Goal: Book appointment/travel/reservation

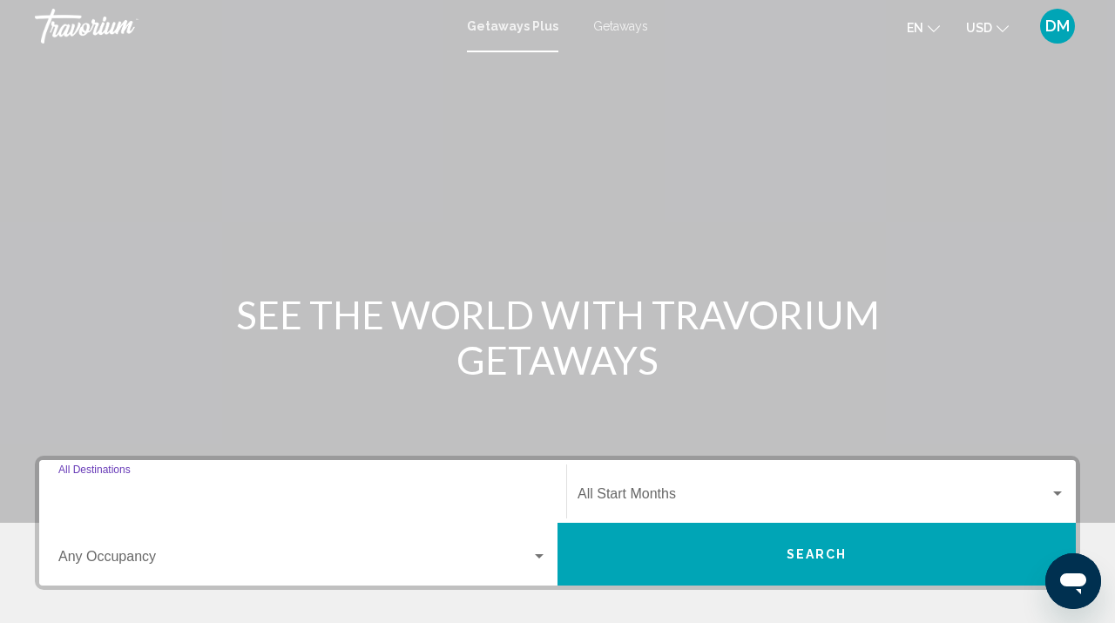
click at [113, 499] on input "Destination All Destinations" at bounding box center [302, 497] width 489 height 16
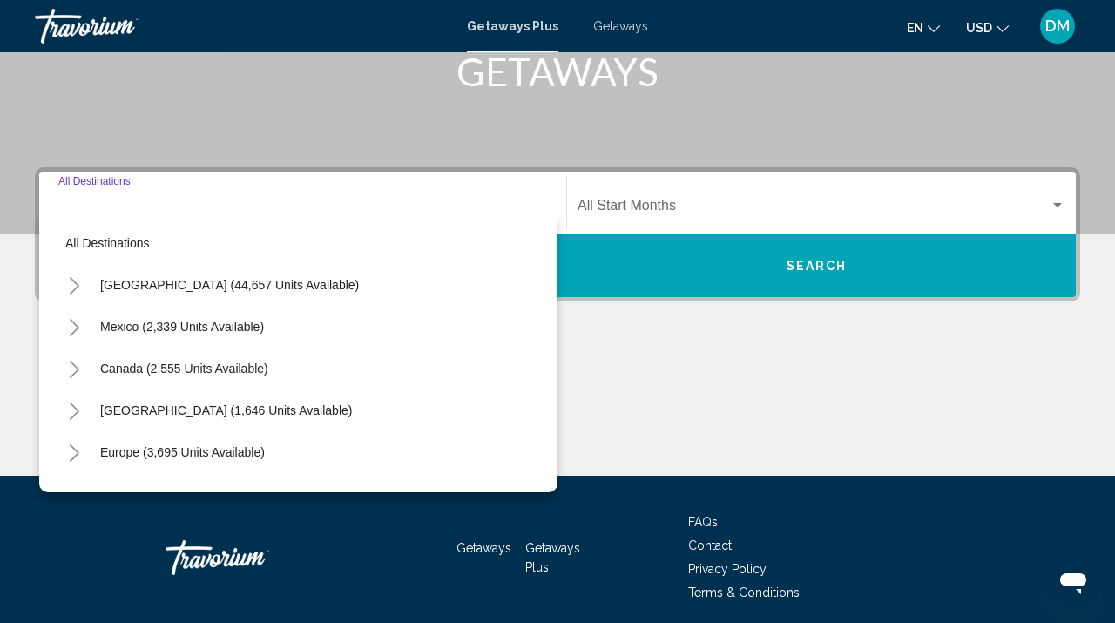
scroll to position [354, 0]
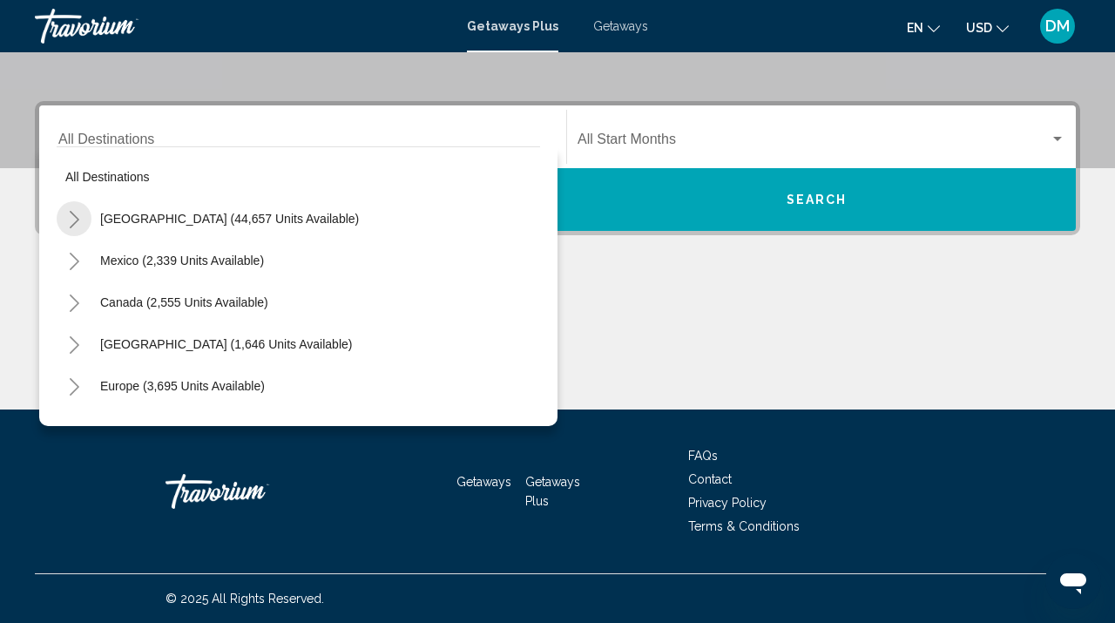
click at [74, 217] on icon "Toggle United States (44,657 units available)" at bounding box center [74, 219] width 13 height 17
click at [94, 342] on icon "Toggle California (2,626 units available)" at bounding box center [91, 344] width 13 height 17
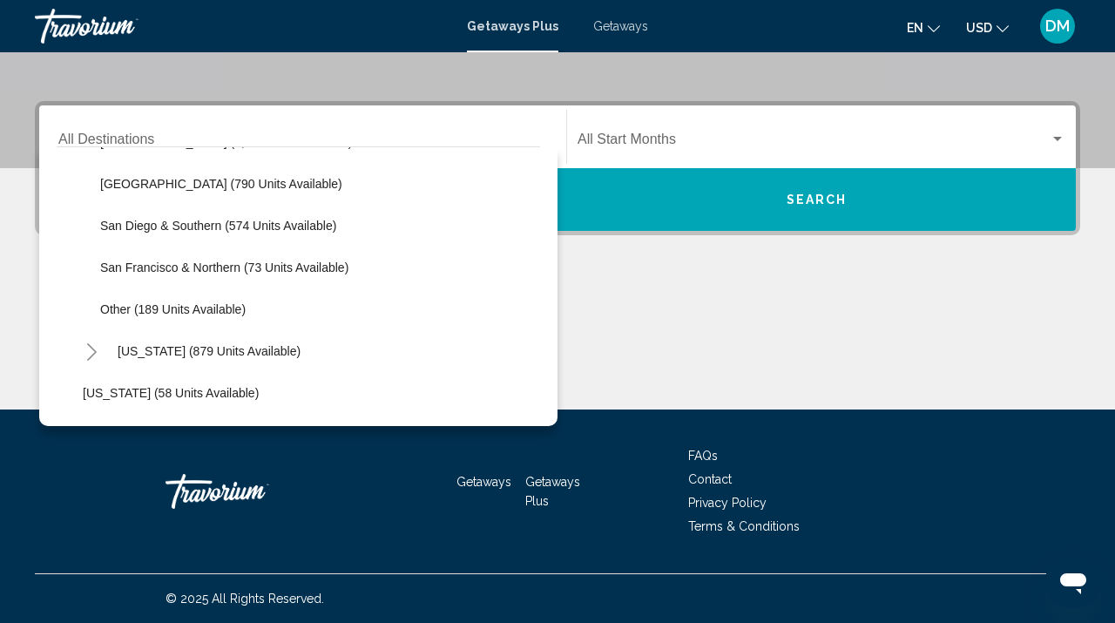
scroll to position [251, 0]
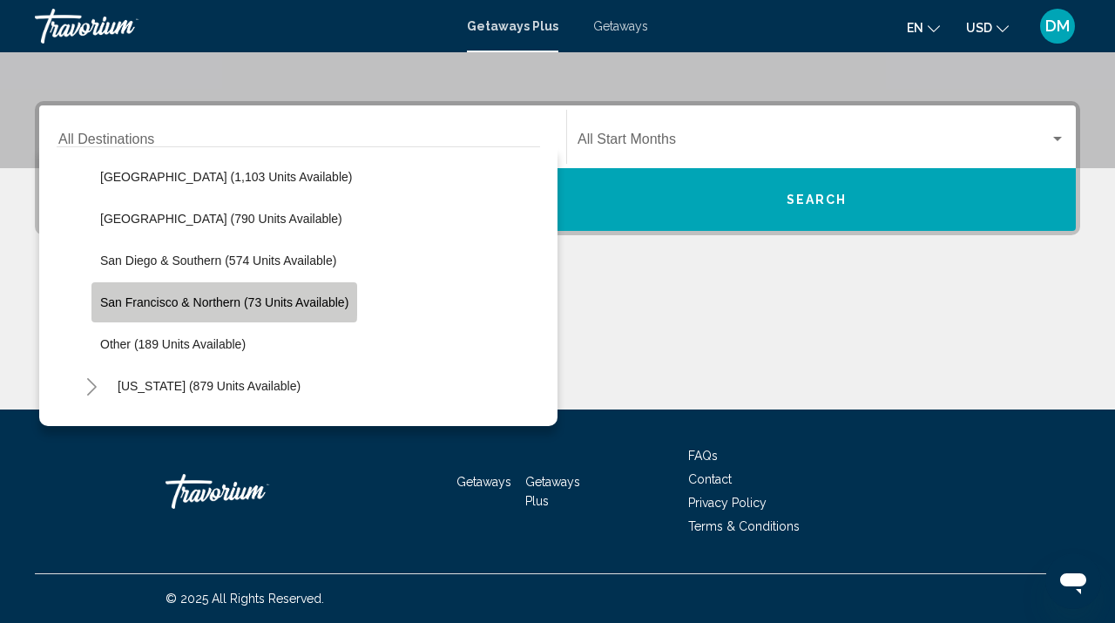
click at [118, 295] on span "San Francisco & Northern (73 units available)" at bounding box center [224, 302] width 248 height 14
type input "**********"
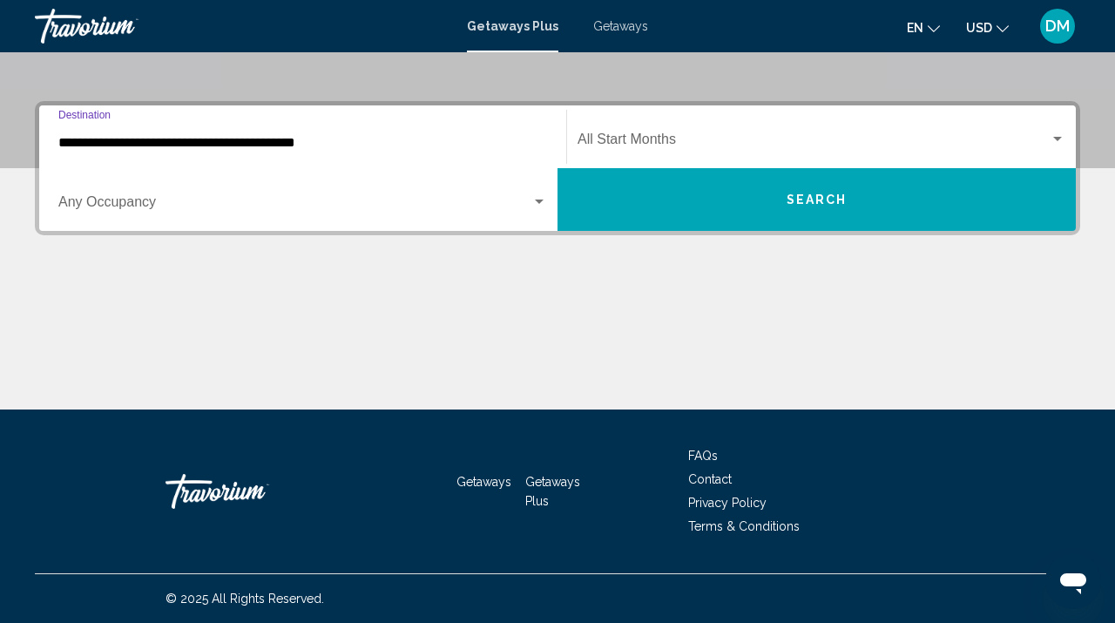
click at [542, 199] on div "Search widget" at bounding box center [539, 202] width 16 height 14
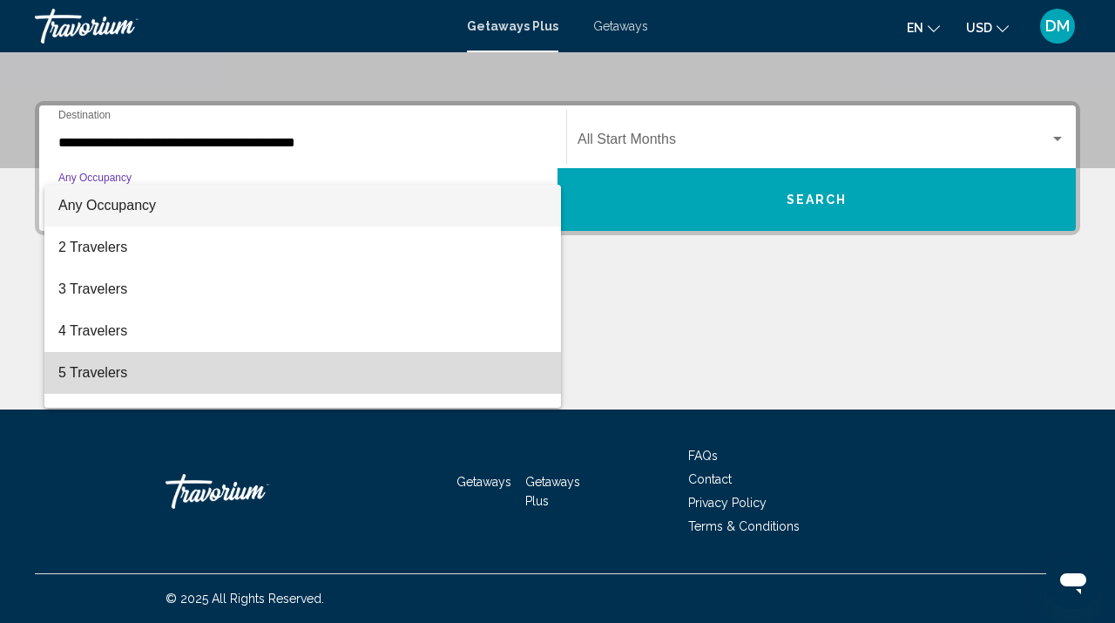
click at [311, 382] on span "5 Travelers" at bounding box center [302, 373] width 489 height 42
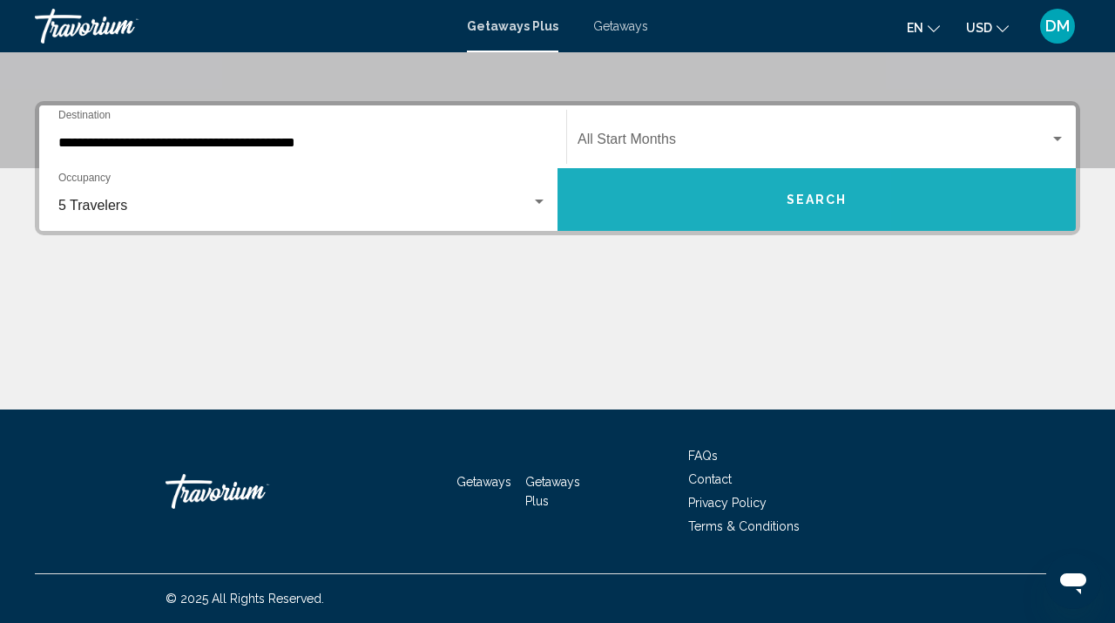
click at [651, 200] on button "Search" at bounding box center [816, 199] width 518 height 63
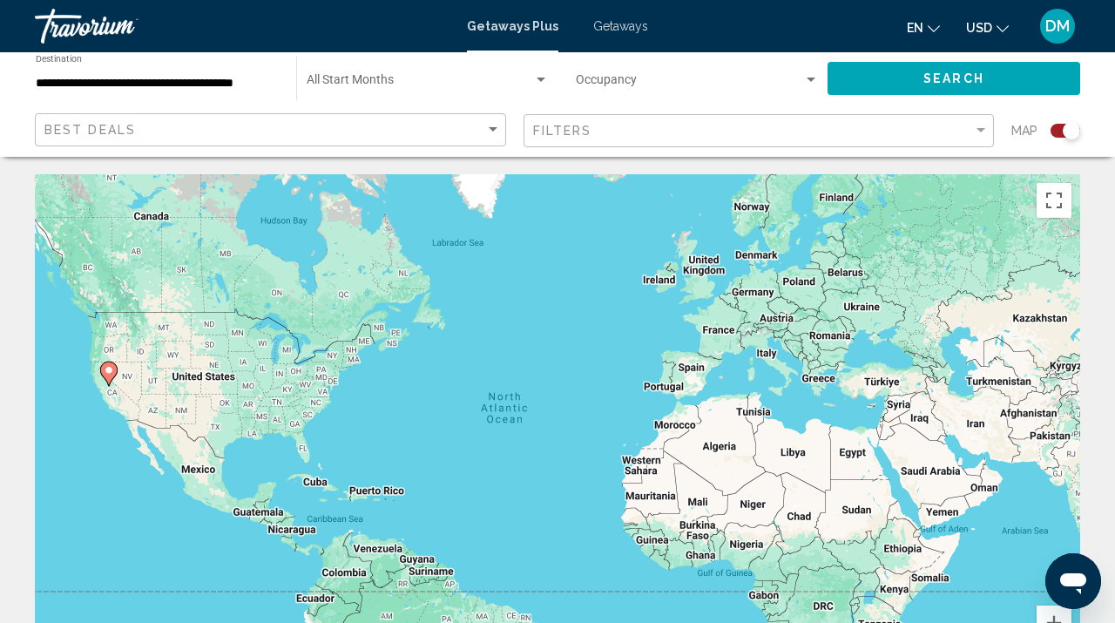
scroll to position [3, 0]
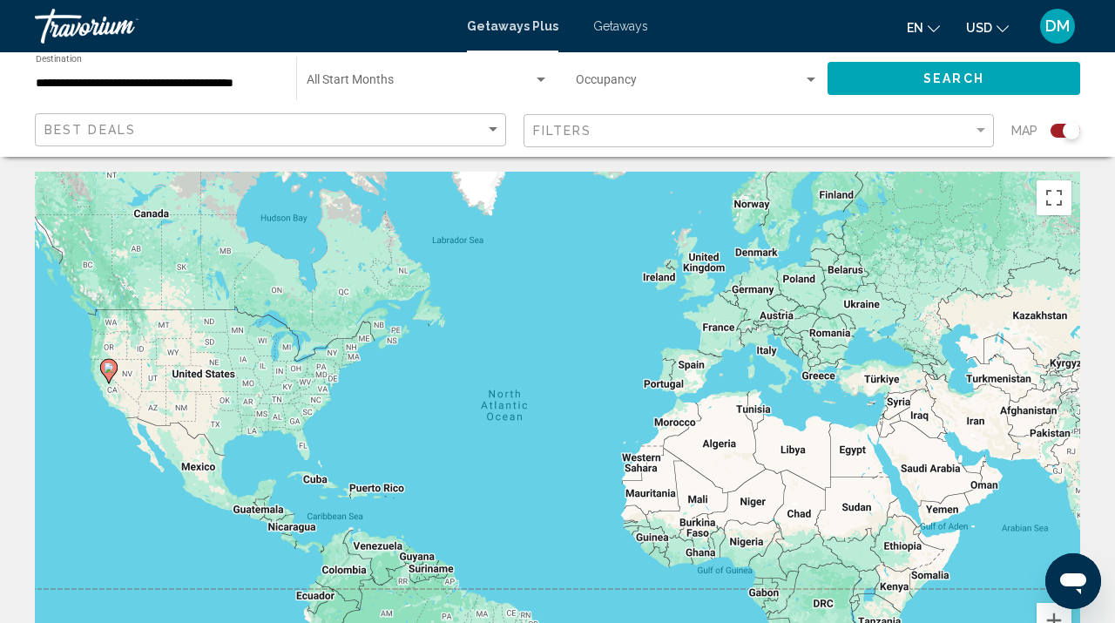
click at [1052, 132] on div "Search widget" at bounding box center [1065, 131] width 30 height 14
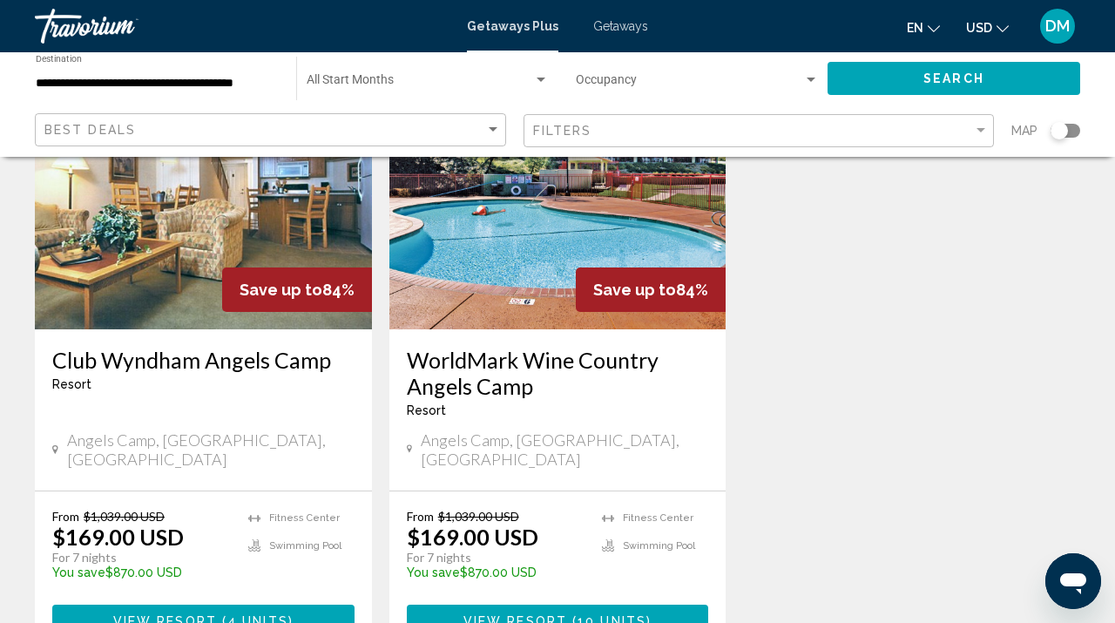
scroll to position [145, 0]
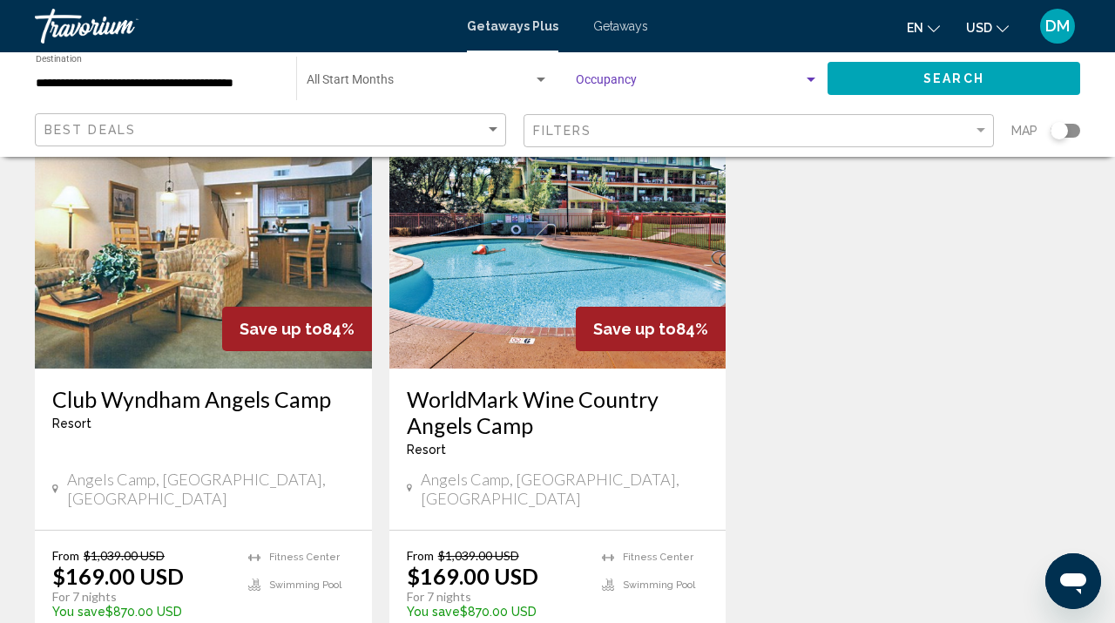
click at [807, 80] on div "Search widget" at bounding box center [810, 80] width 9 height 4
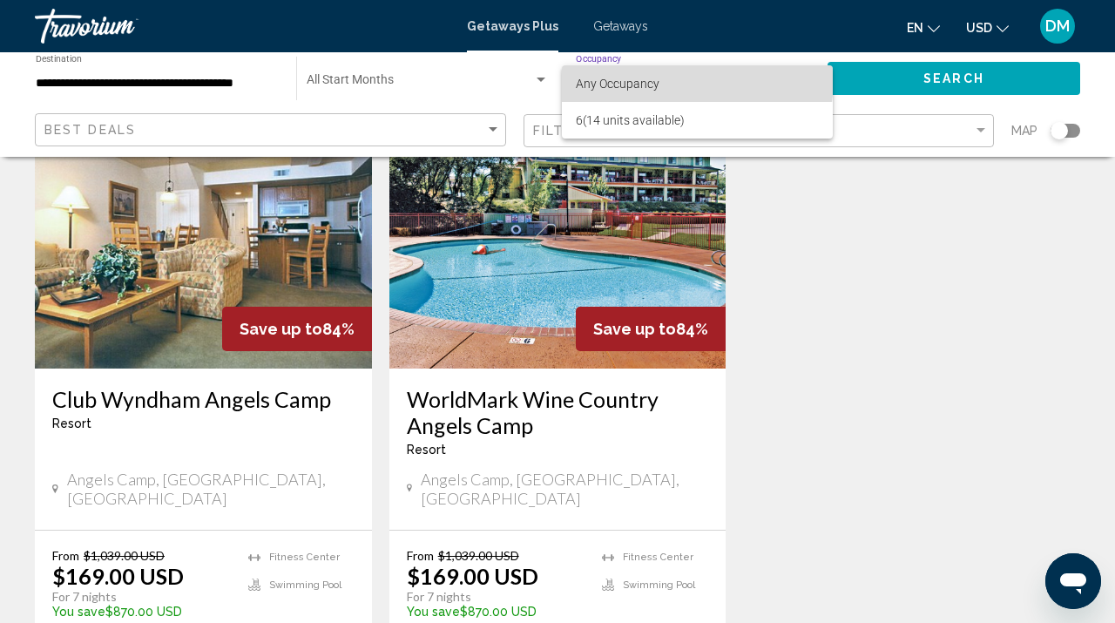
click at [692, 80] on span "Any Occupancy" at bounding box center [697, 83] width 243 height 37
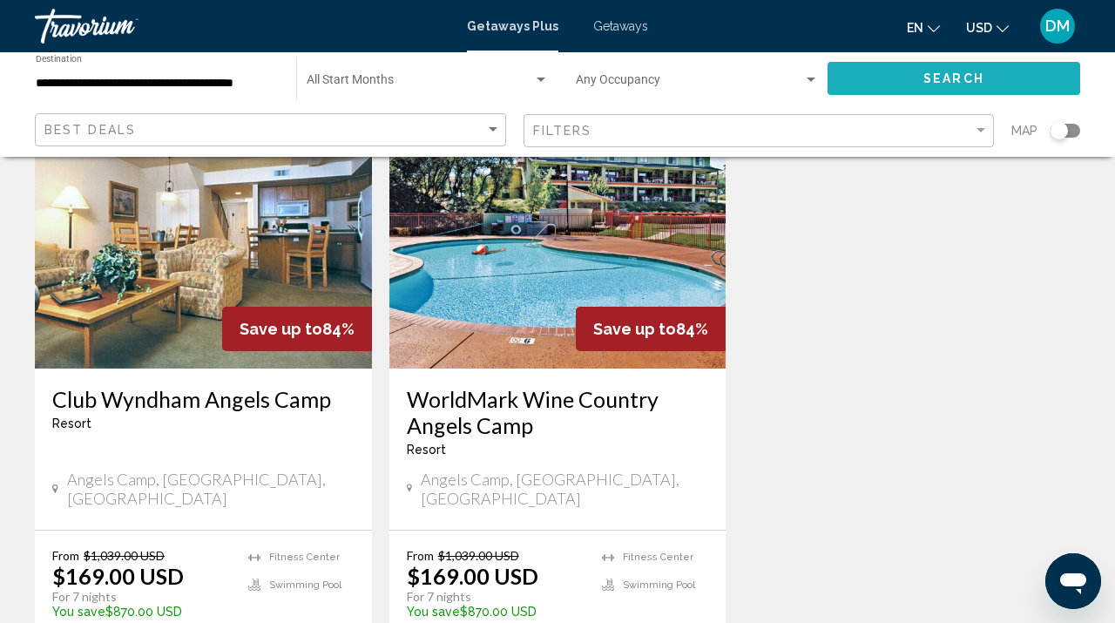
click at [911, 89] on button "Search" at bounding box center [953, 78] width 253 height 32
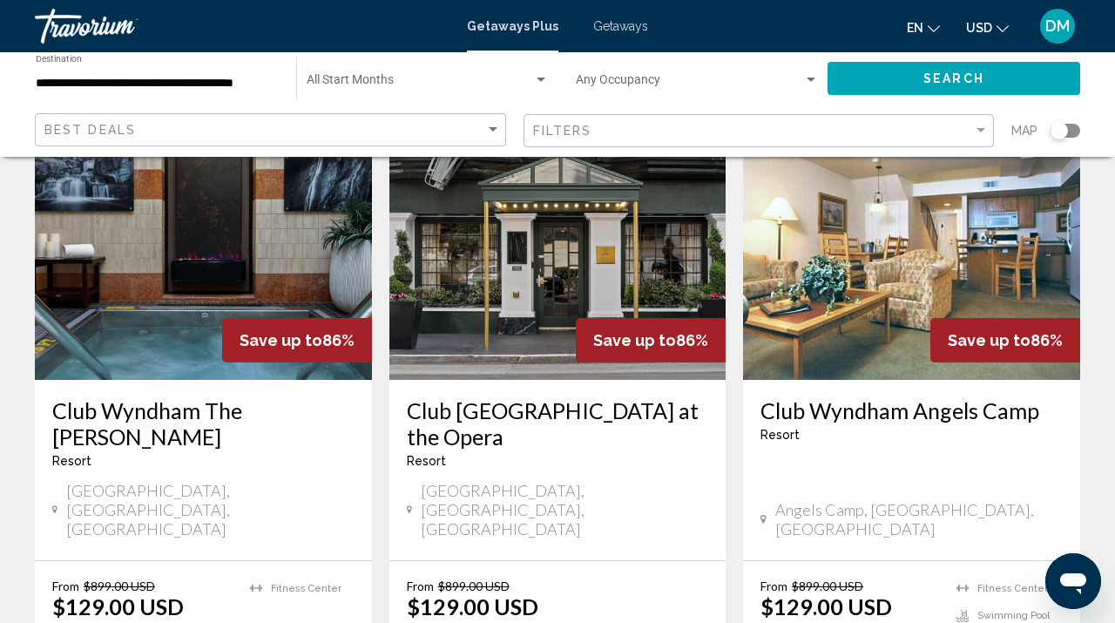
scroll to position [829, 0]
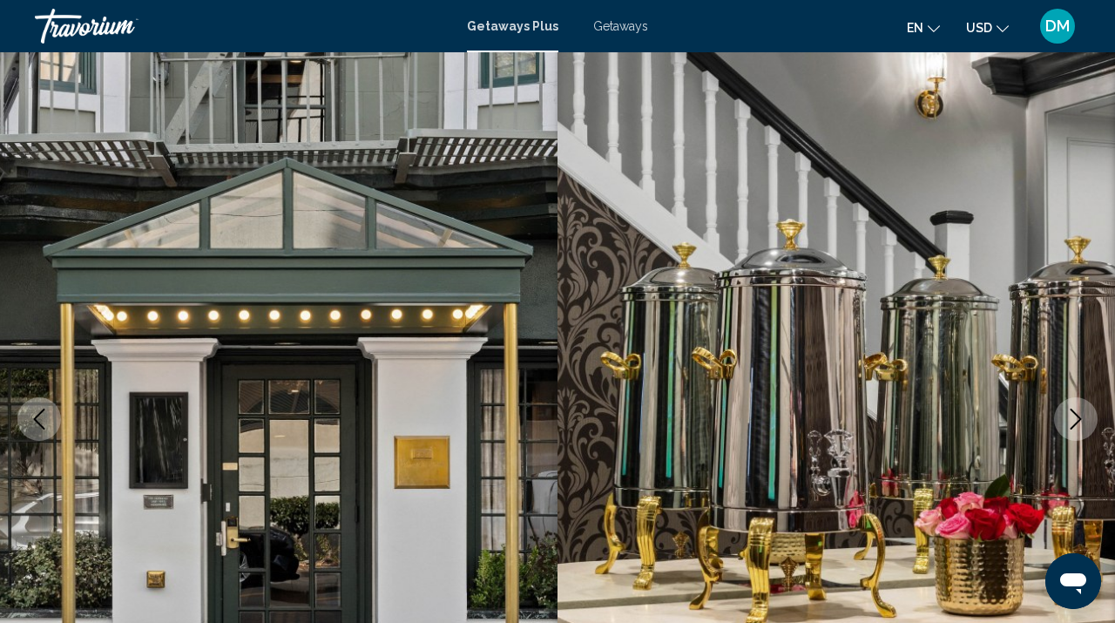
scroll to position [46, 0]
click at [611, 23] on span "Getaways" at bounding box center [620, 26] width 55 height 14
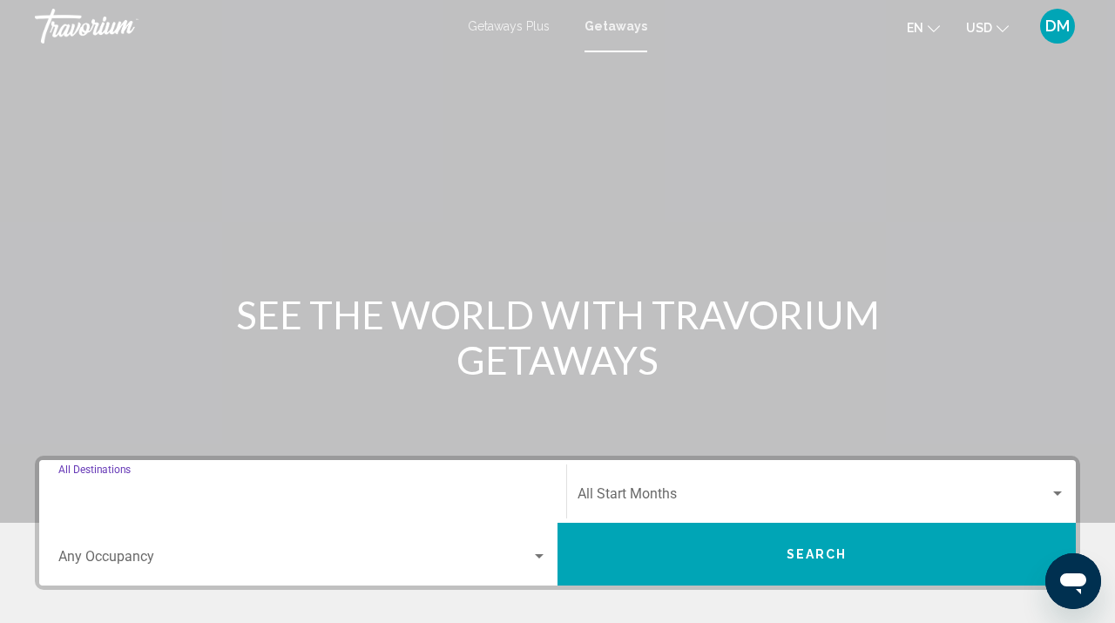
click at [166, 496] on input "Destination All Destinations" at bounding box center [302, 497] width 489 height 16
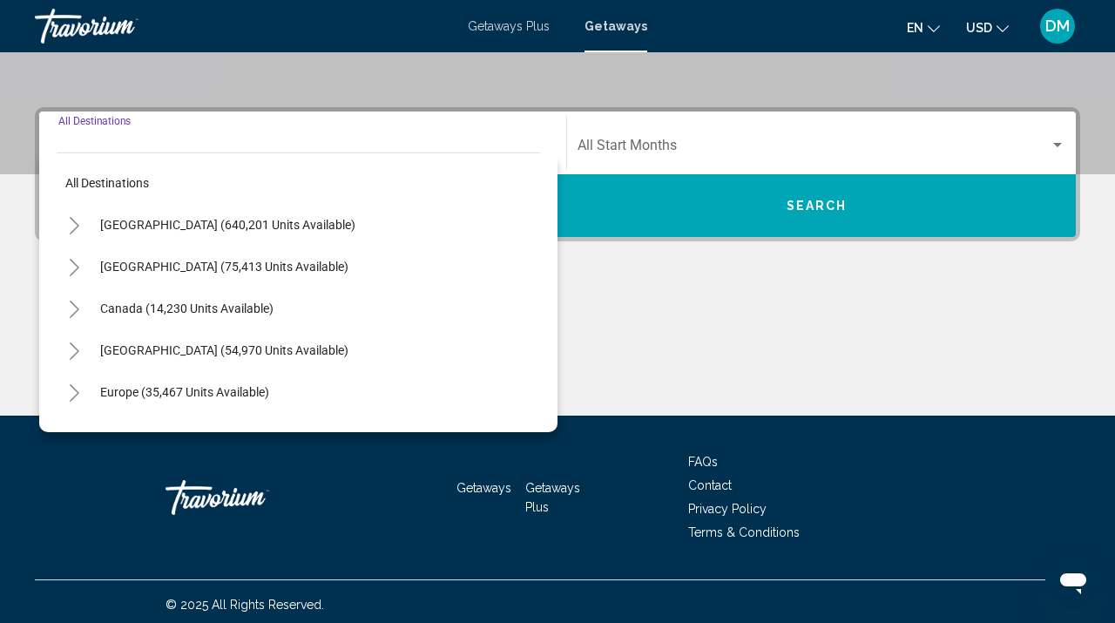
scroll to position [354, 0]
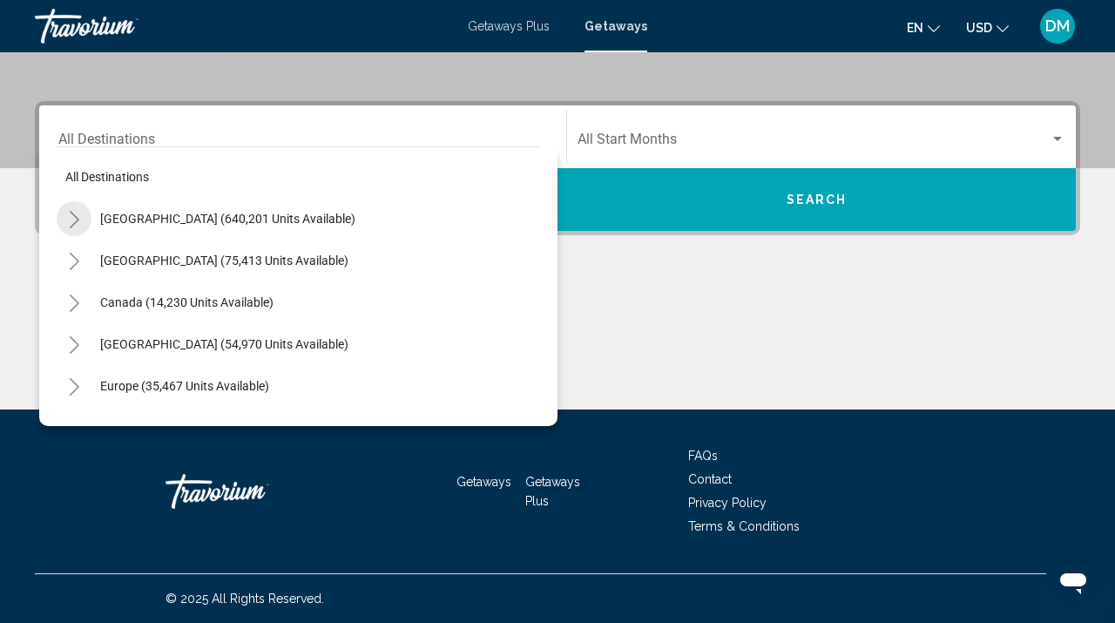
click at [76, 224] on icon "Toggle United States (640,201 units available)" at bounding box center [74, 219] width 13 height 17
click at [95, 340] on icon "Toggle California (79,925 units available)" at bounding box center [91, 344] width 13 height 17
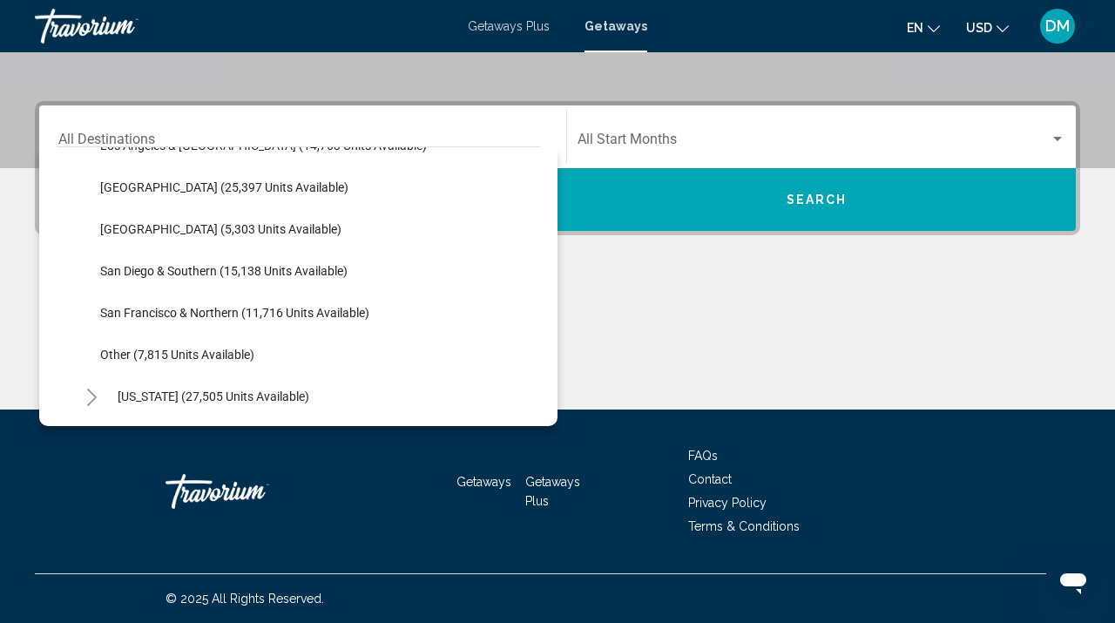
scroll to position [241, 0]
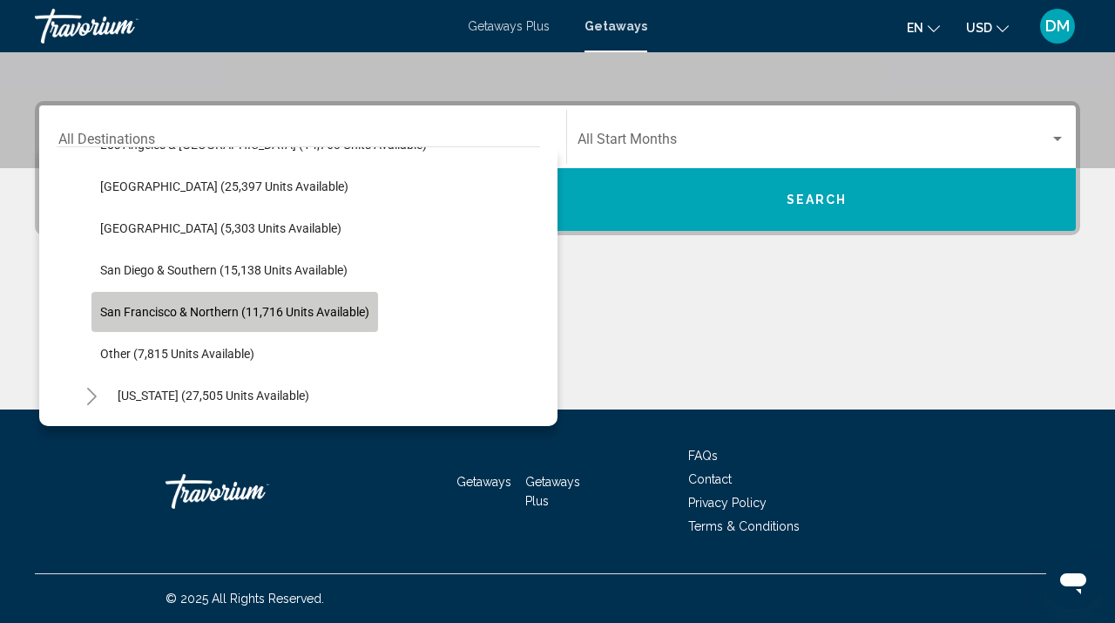
click at [108, 310] on span "San Francisco & Northern (11,716 units available)" at bounding box center [234, 312] width 269 height 14
type input "**********"
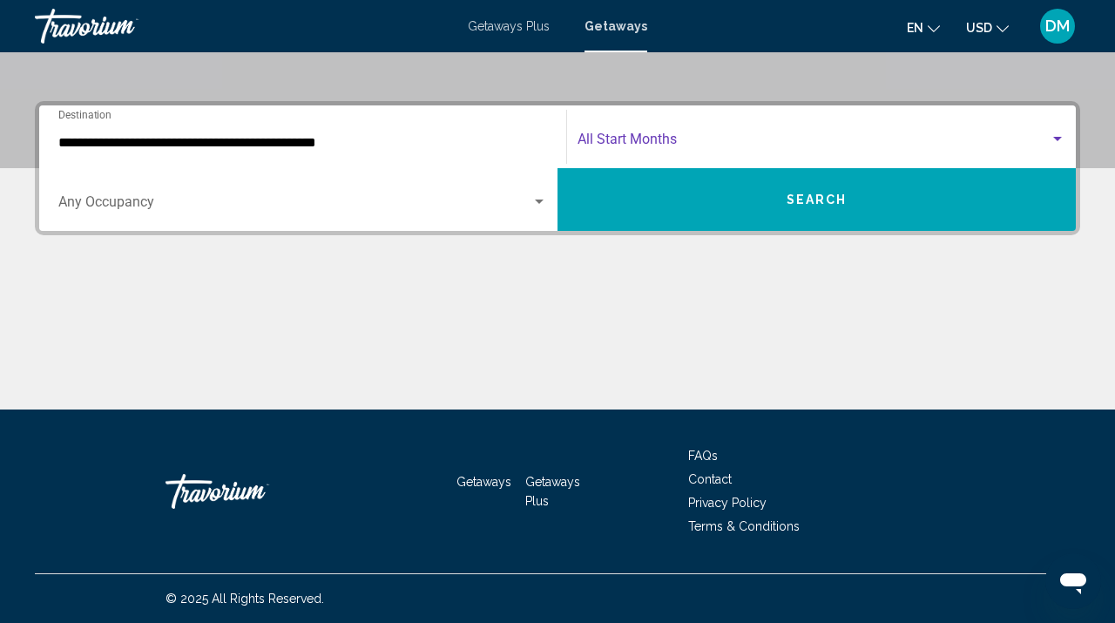
click at [1054, 142] on div "Search widget" at bounding box center [1057, 139] width 16 height 14
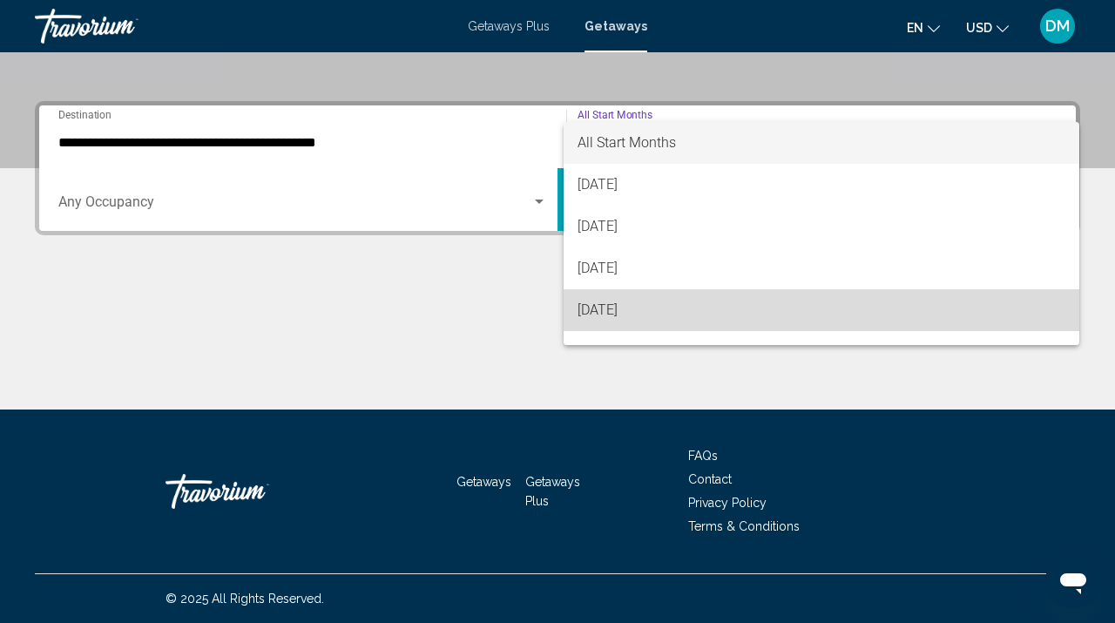
click at [889, 308] on span "[DATE]" at bounding box center [821, 310] width 488 height 42
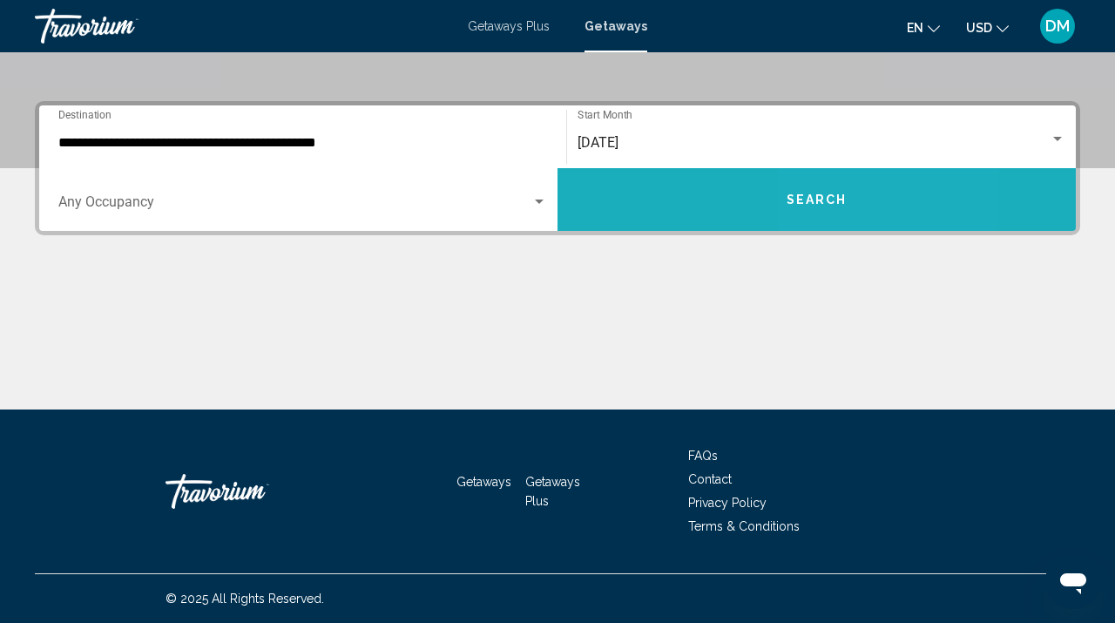
click at [872, 203] on button "Search" at bounding box center [816, 199] width 518 height 63
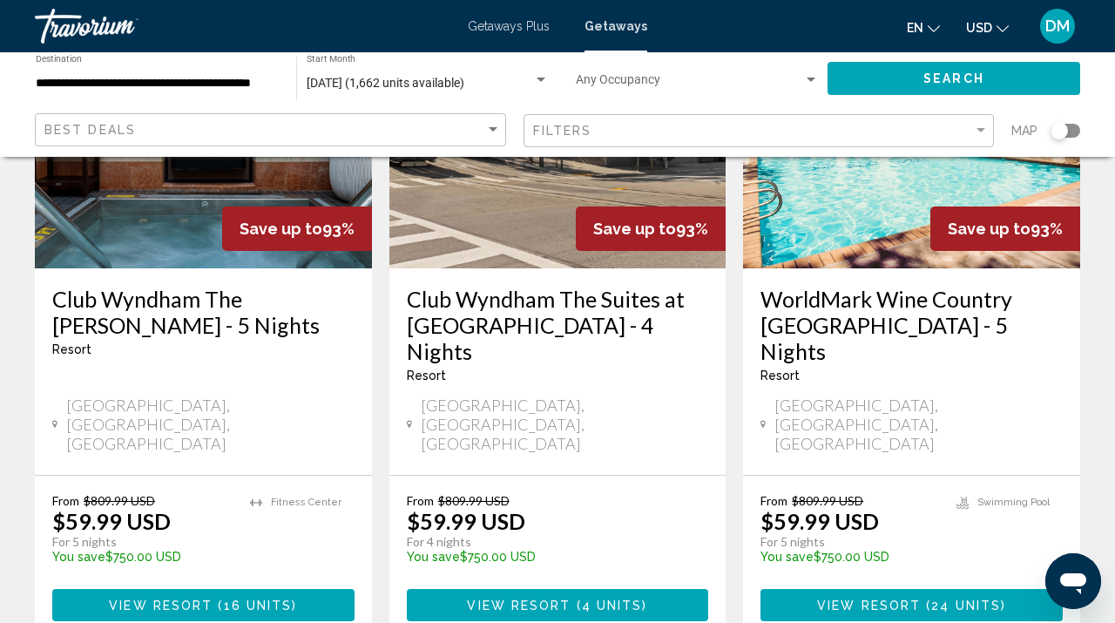
scroll to position [2329, 0]
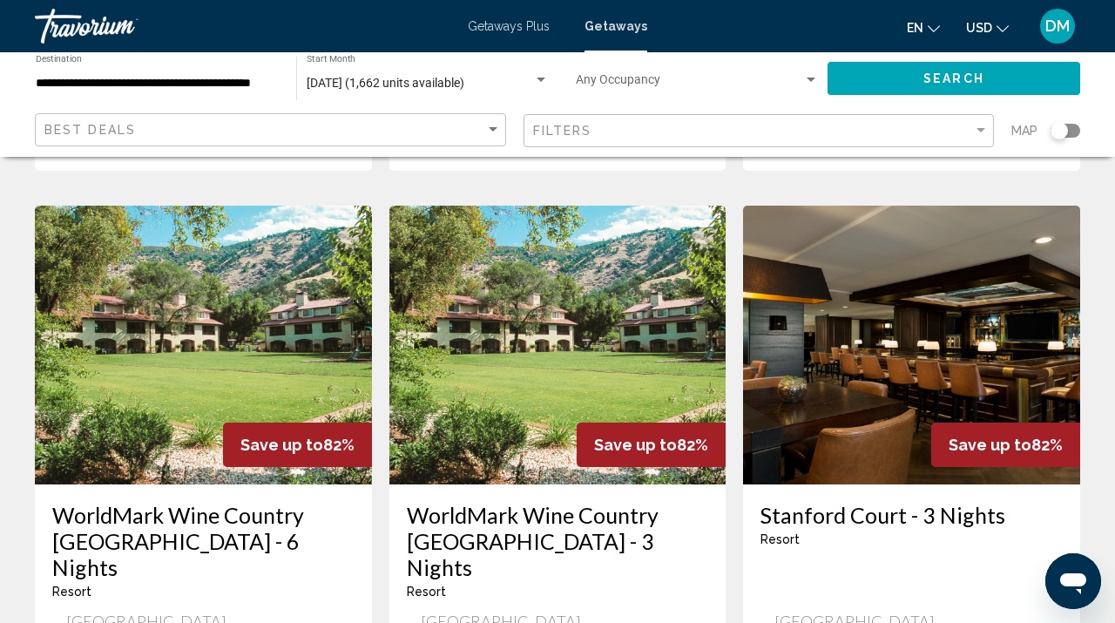
scroll to position [2089, 0]
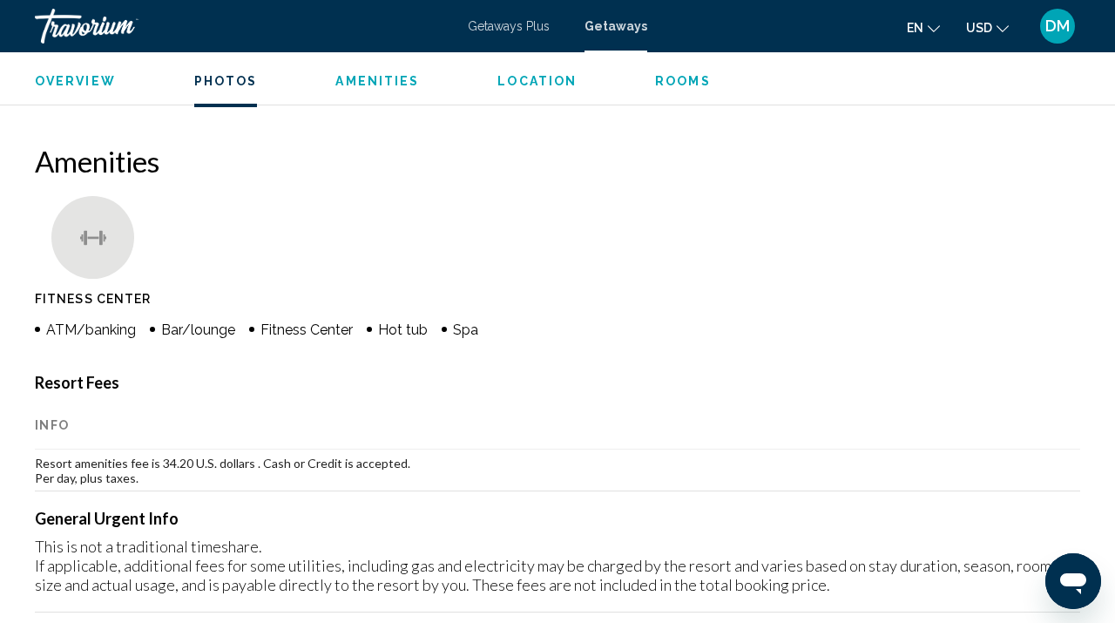
scroll to position [1575, 0]
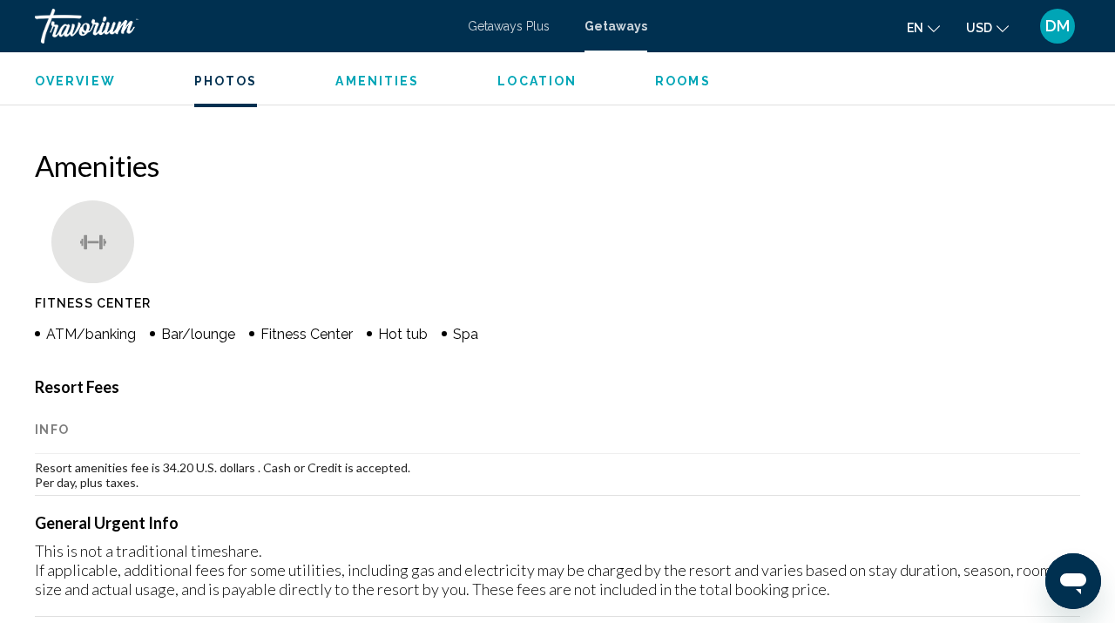
click at [520, 75] on span "Location" at bounding box center [536, 81] width 79 height 14
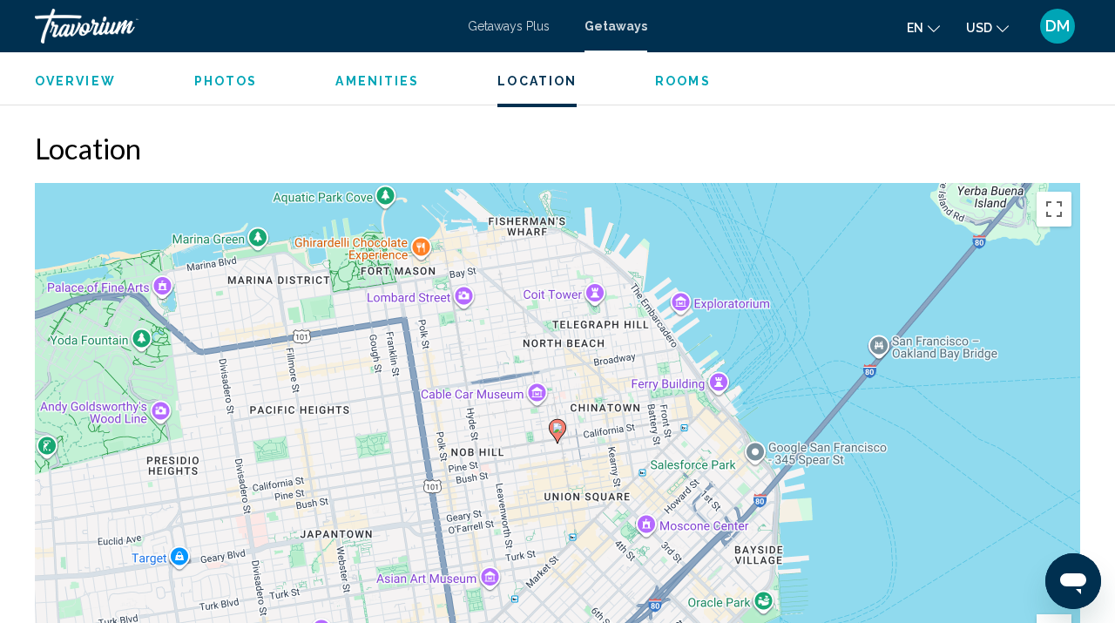
scroll to position [2122, 0]
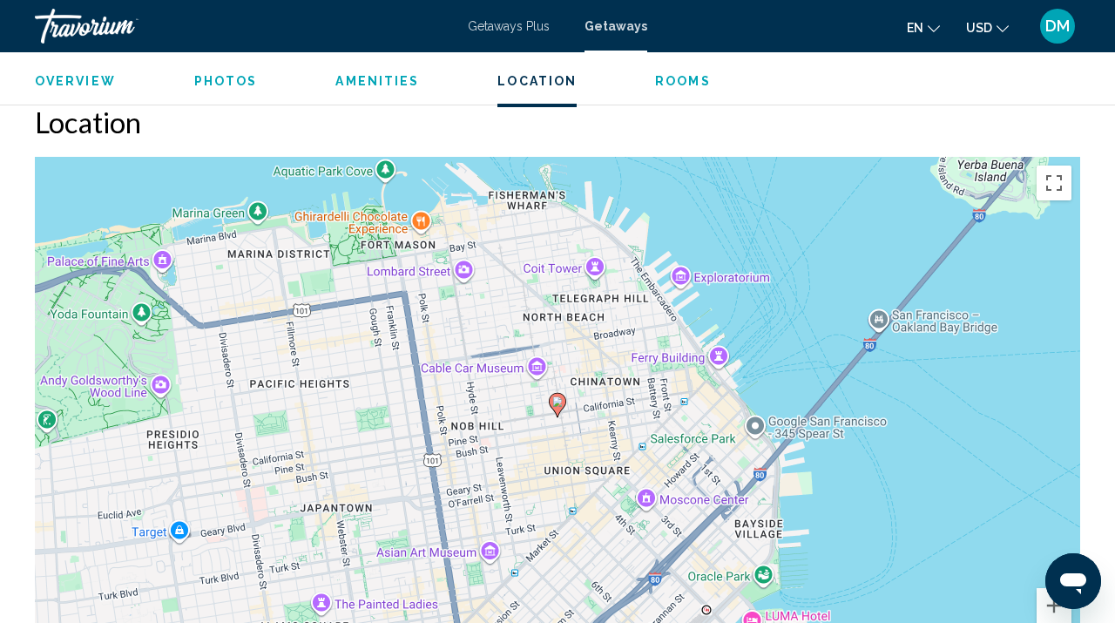
click at [599, 30] on span "Getaways" at bounding box center [615, 26] width 63 height 14
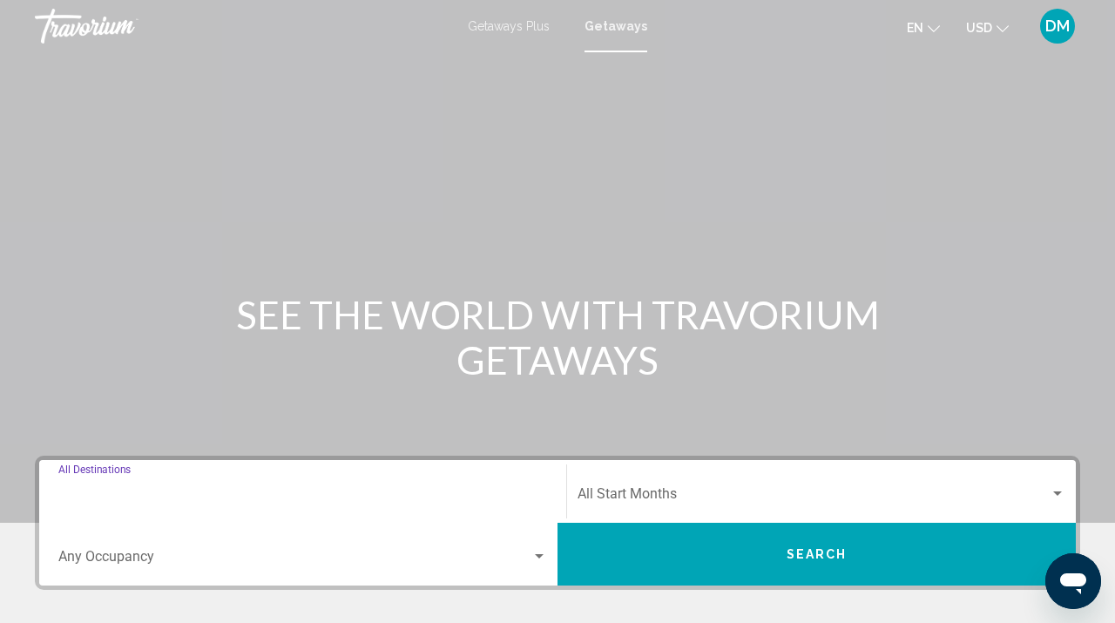
click at [157, 499] on input "Destination All Destinations" at bounding box center [302, 497] width 489 height 16
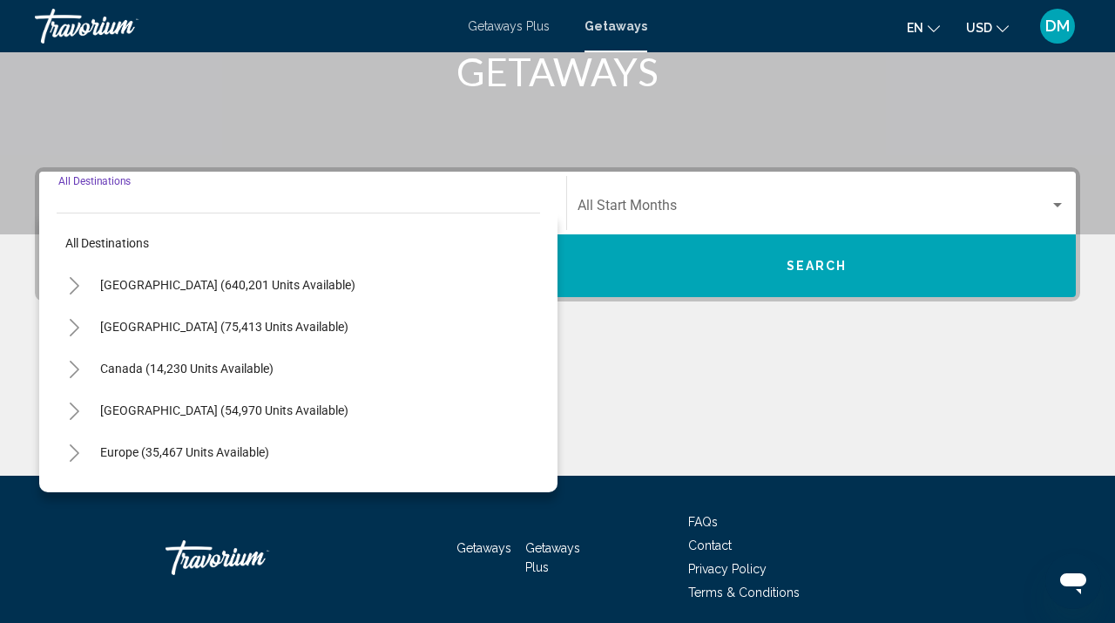
scroll to position [354, 0]
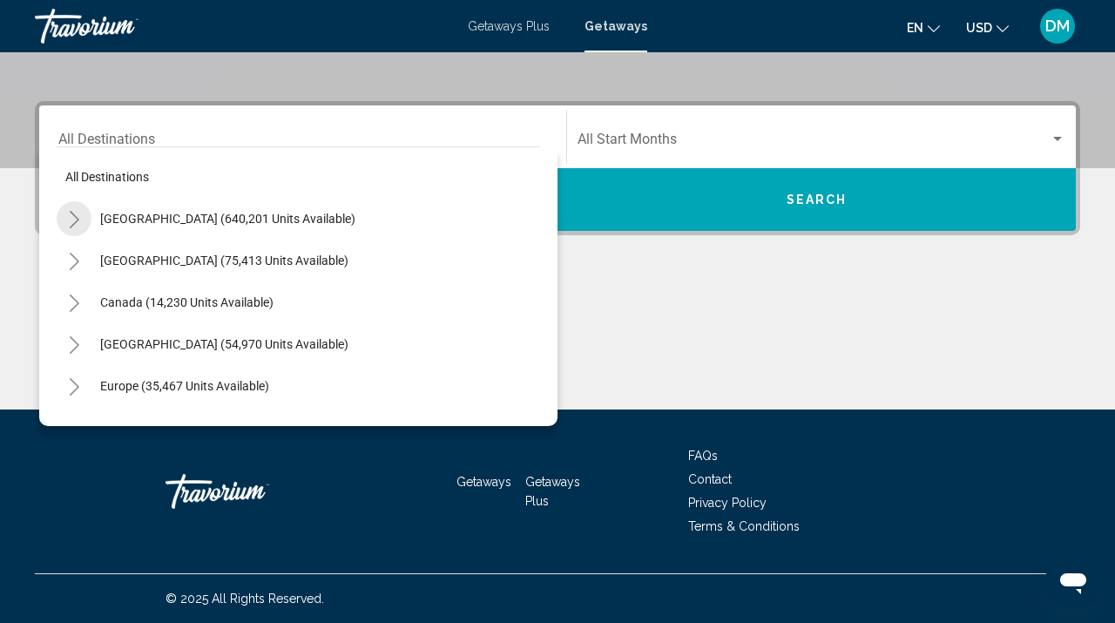
click at [77, 215] on icon "Toggle United States (640,201 units available)" at bounding box center [74, 219] width 13 height 17
click at [94, 344] on icon "Toggle California (79,925 units available)" at bounding box center [92, 344] width 10 height 17
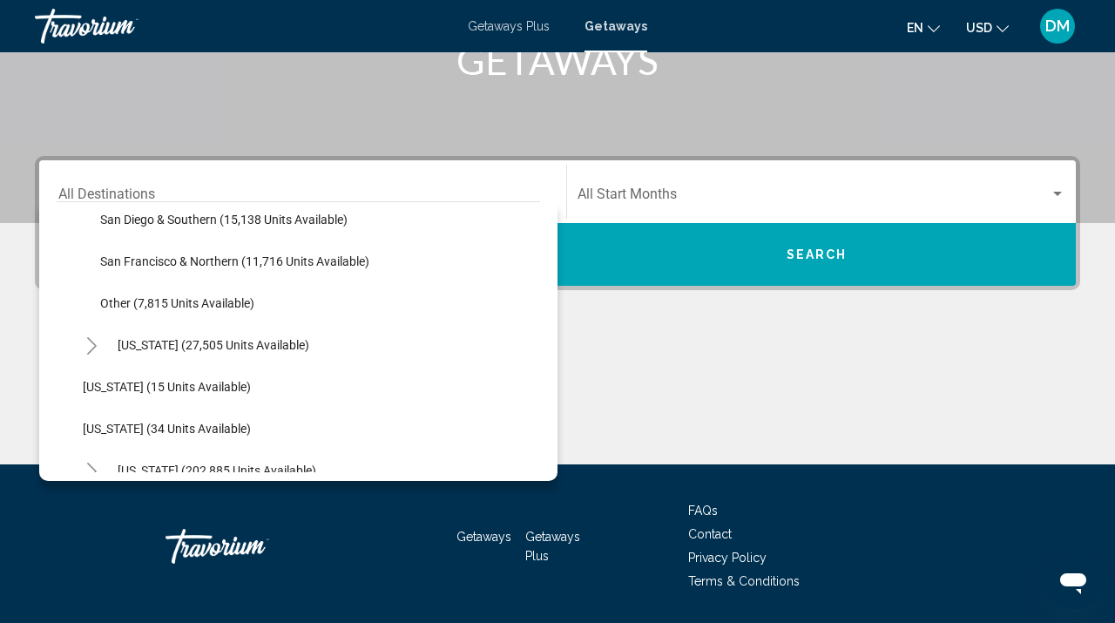
scroll to position [349, 0]
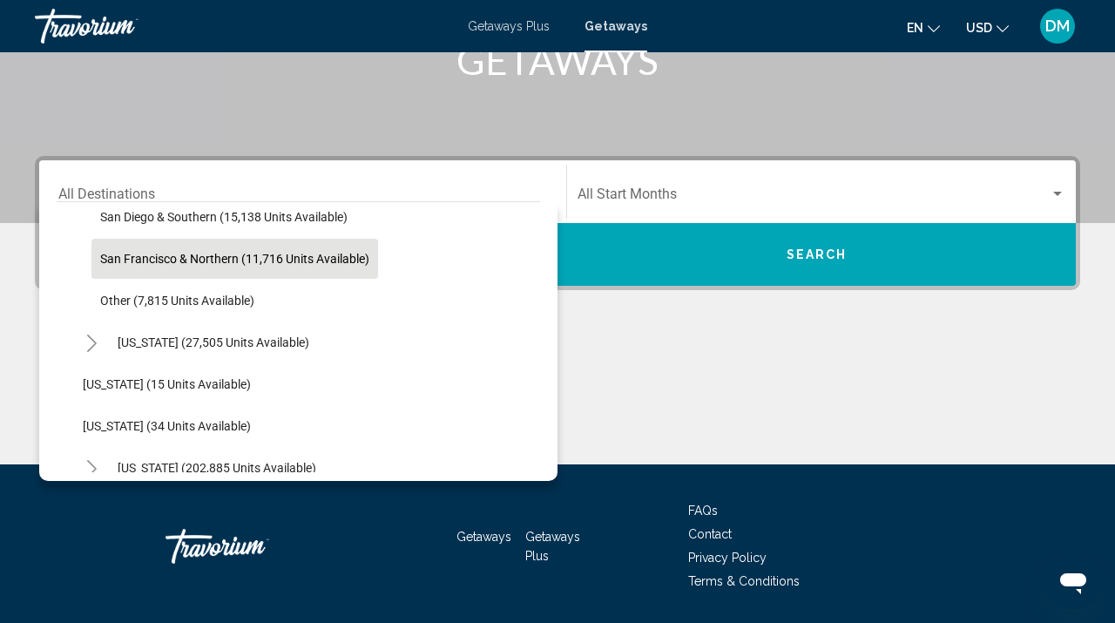
click at [137, 256] on span "San Francisco & Northern (11,716 units available)" at bounding box center [234, 259] width 269 height 14
type input "**********"
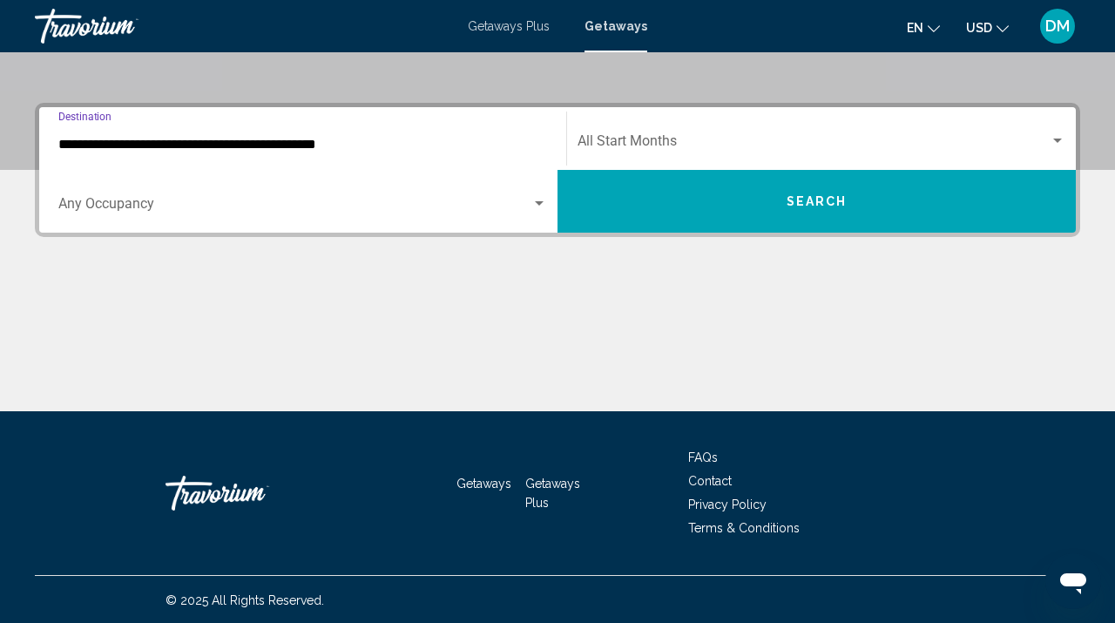
scroll to position [354, 0]
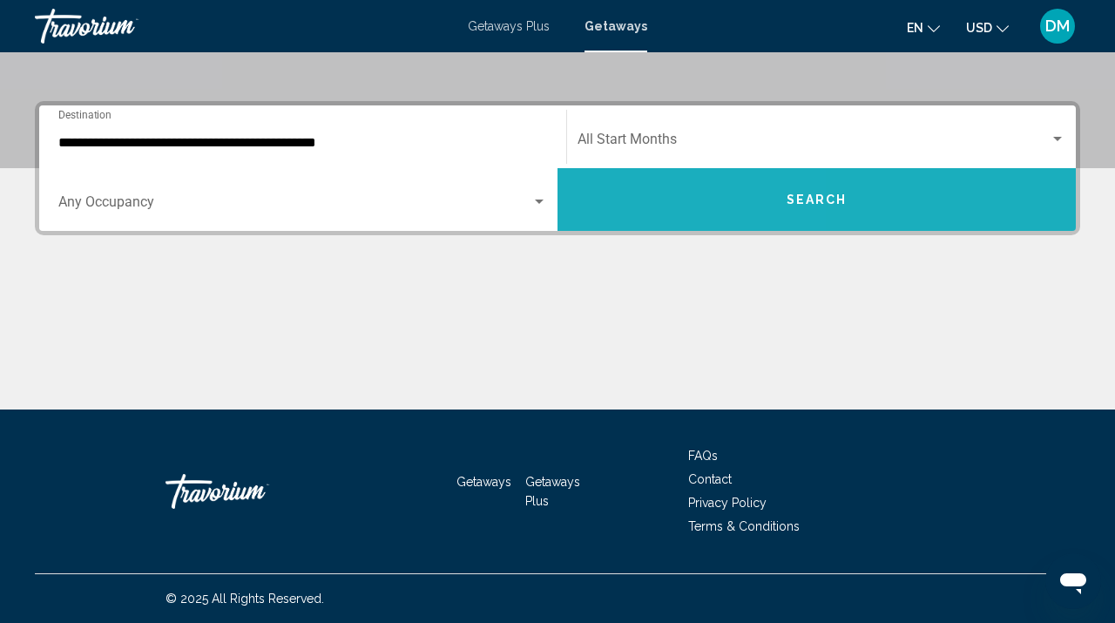
click at [619, 193] on button "Search" at bounding box center [816, 199] width 518 height 63
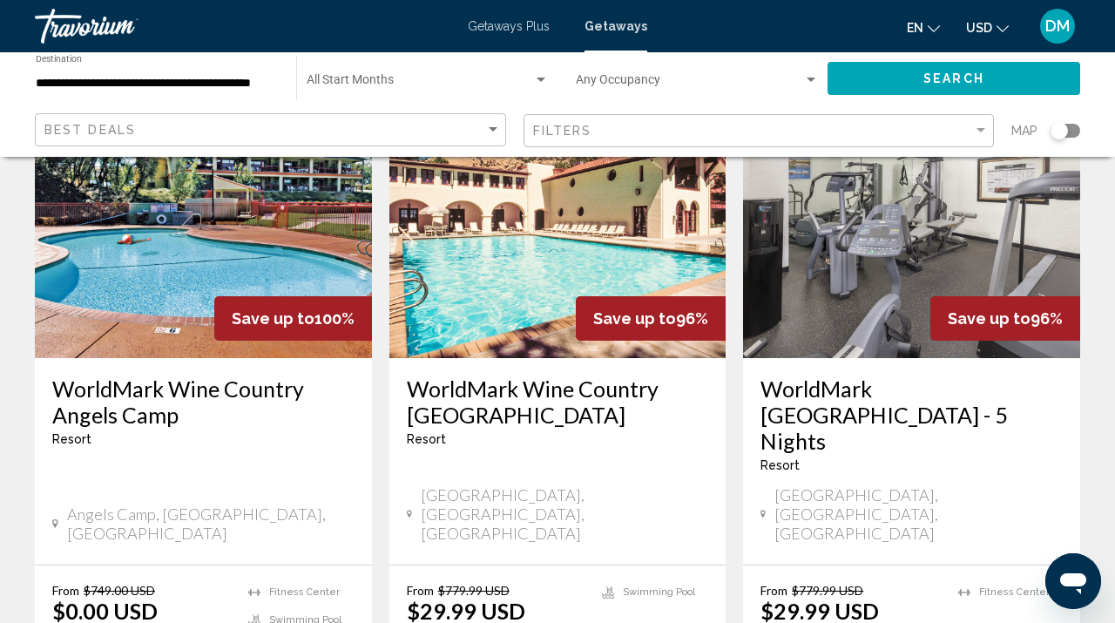
scroll to position [2238, 0]
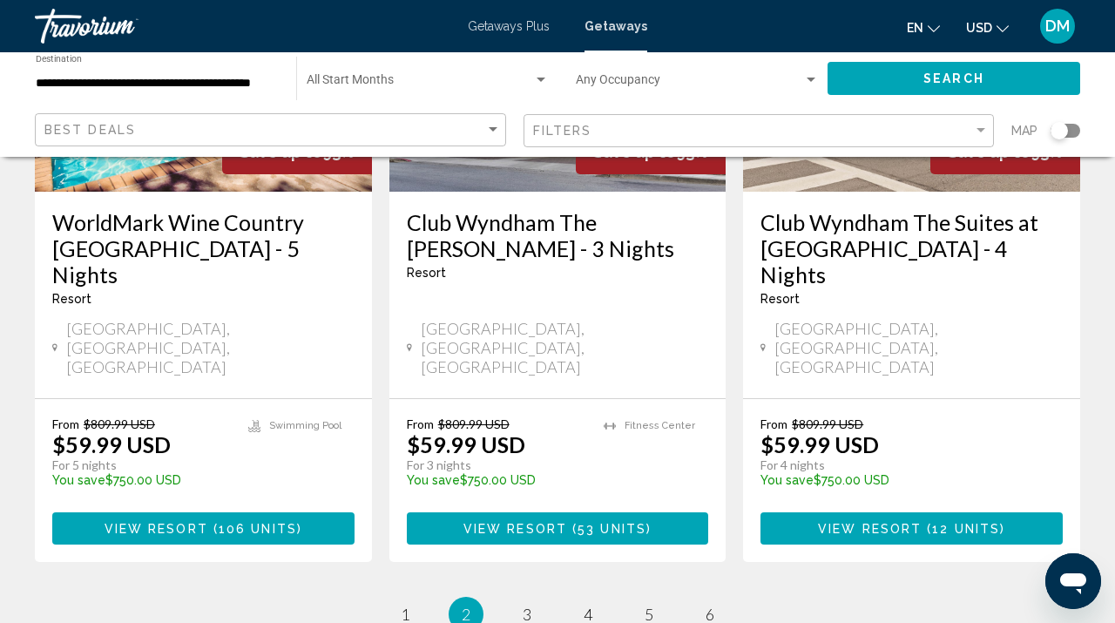
scroll to position [2399, 0]
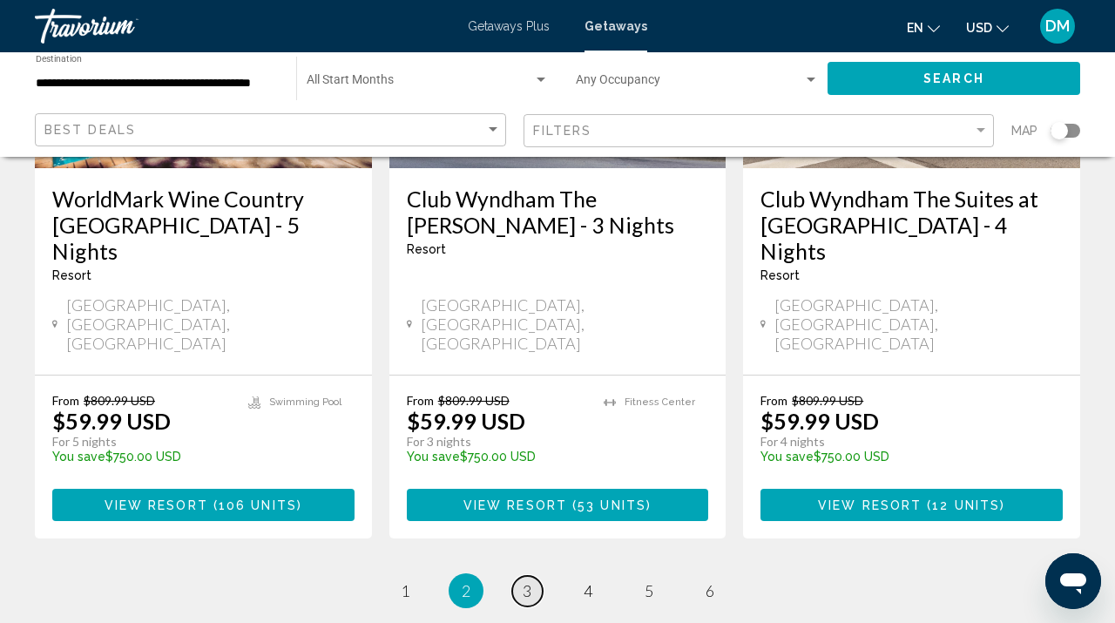
click at [527, 581] on span "3" at bounding box center [527, 590] width 9 height 19
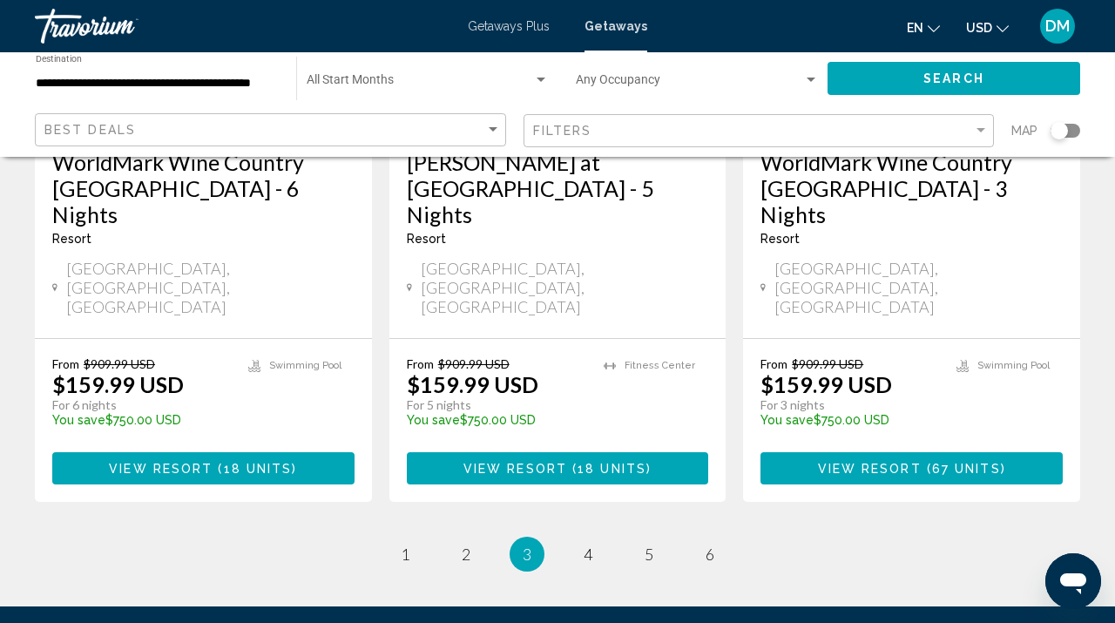
scroll to position [2367, 0]
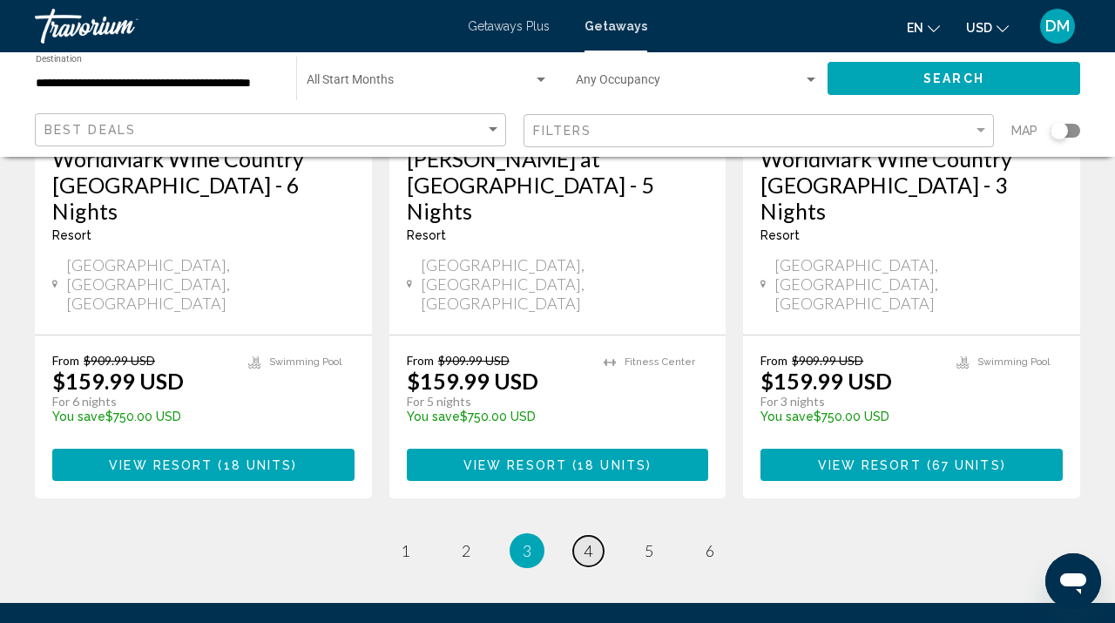
click at [584, 541] on span "4" at bounding box center [588, 550] width 9 height 19
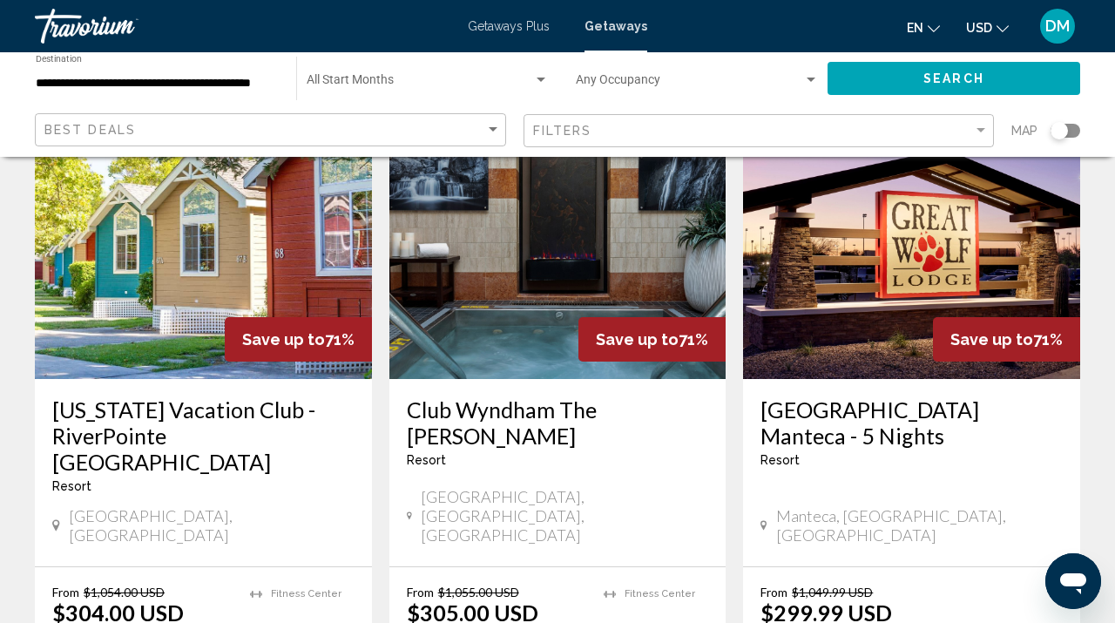
scroll to position [2281, 0]
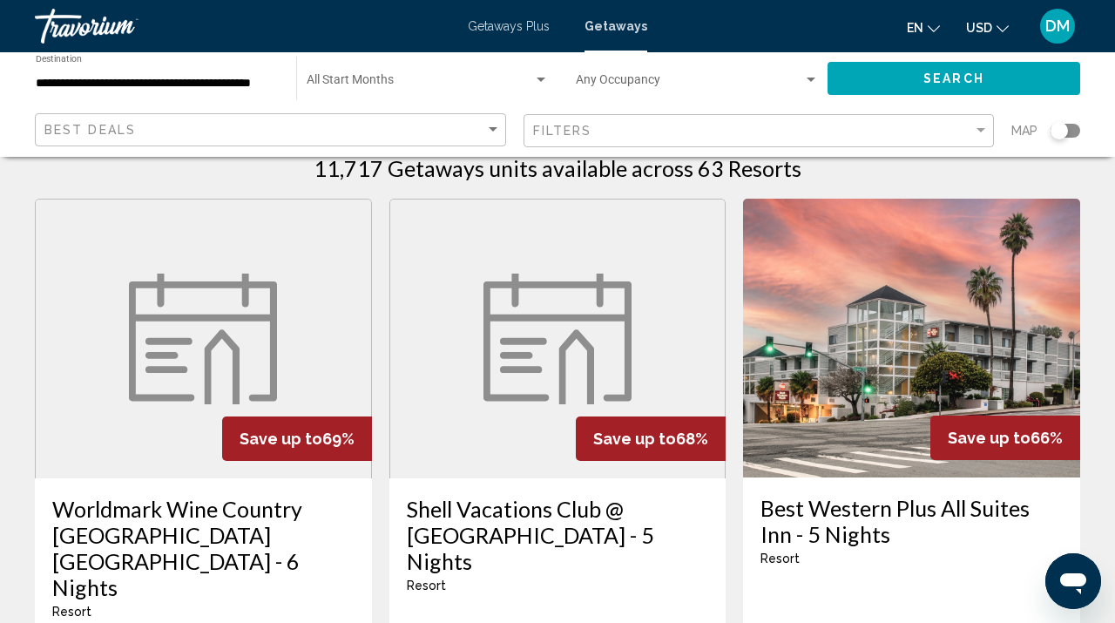
scroll to position [35, 0]
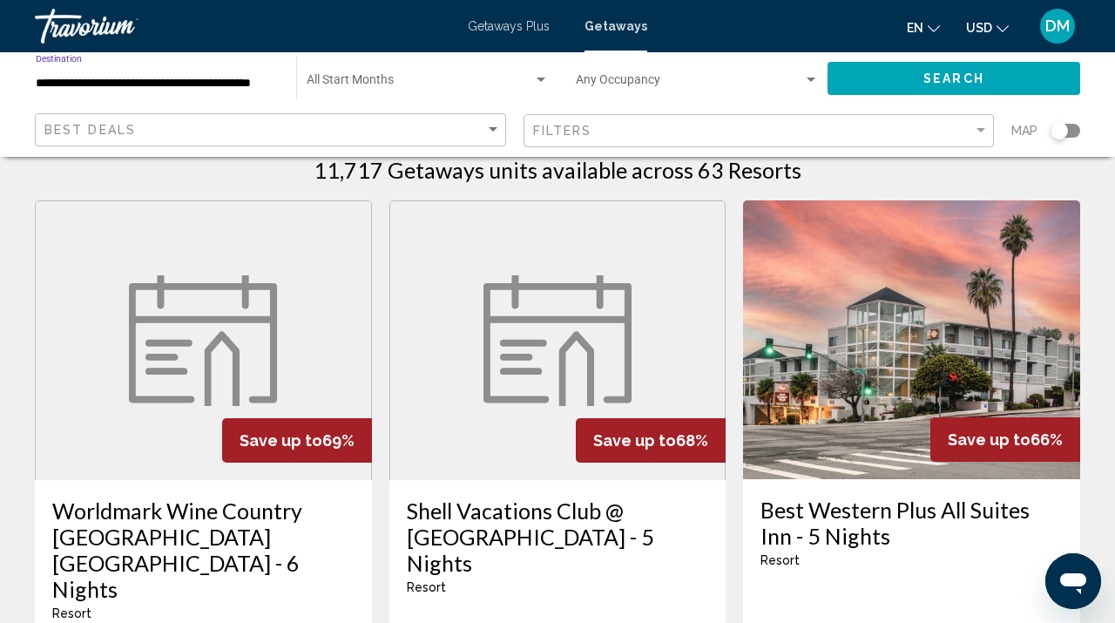
click at [245, 84] on input "**********" at bounding box center [157, 84] width 243 height 14
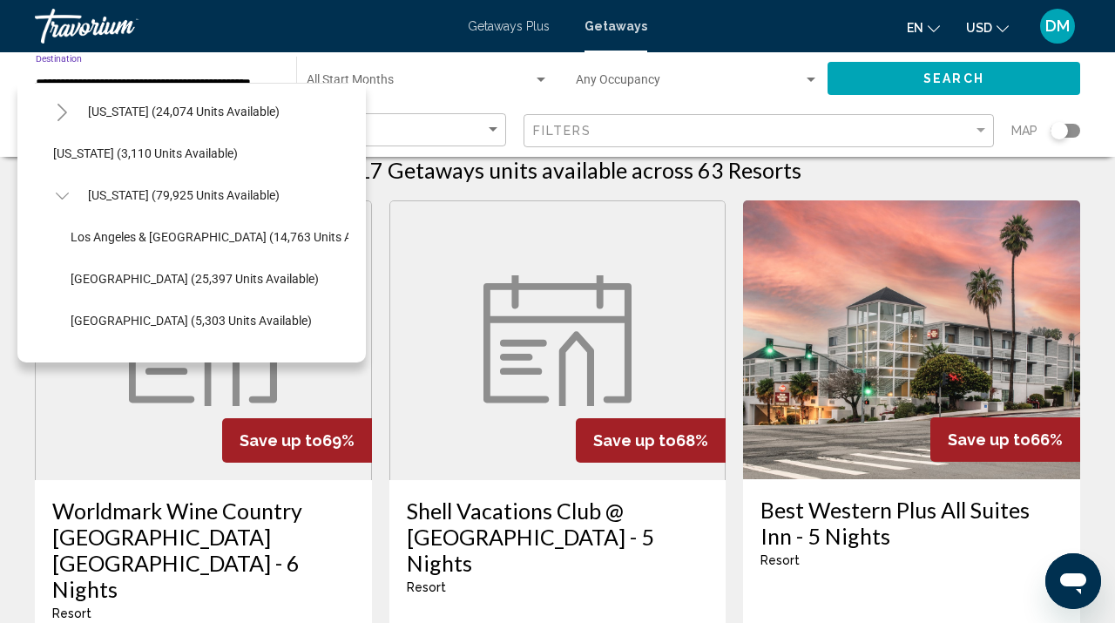
scroll to position [0, 8]
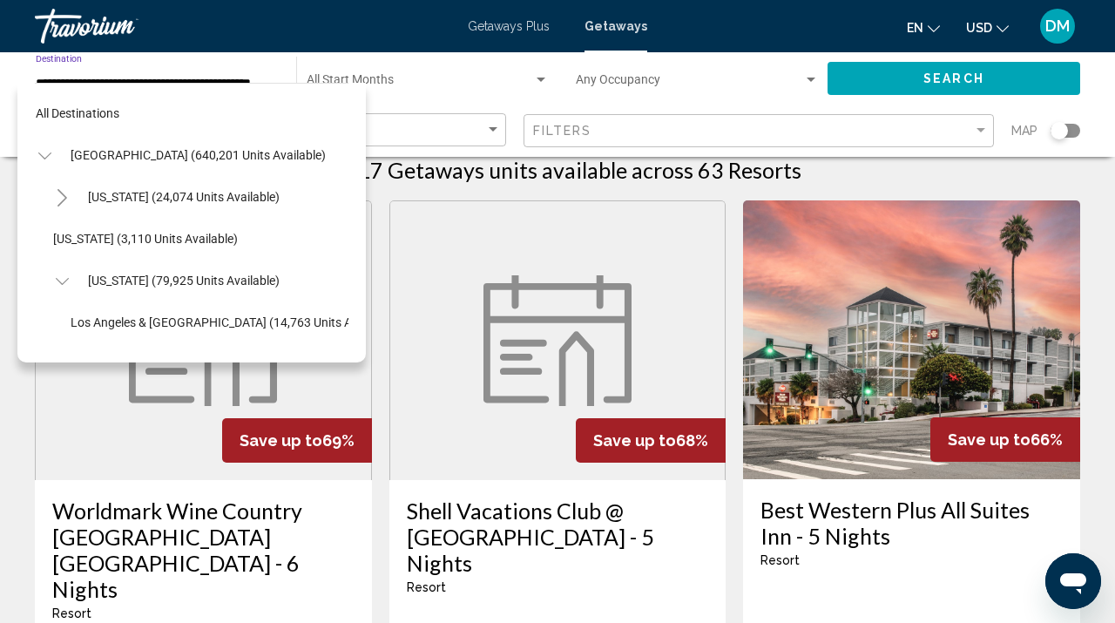
click at [64, 280] on icon "Toggle California (79,925 units available)" at bounding box center [61, 281] width 13 height 7
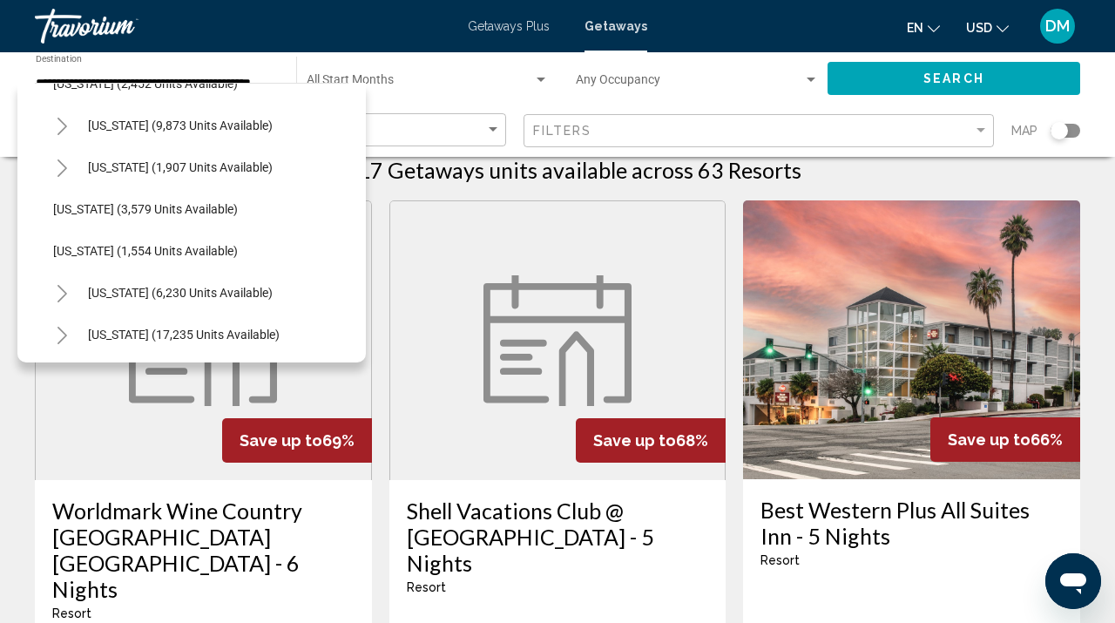
scroll to position [1011, 8]
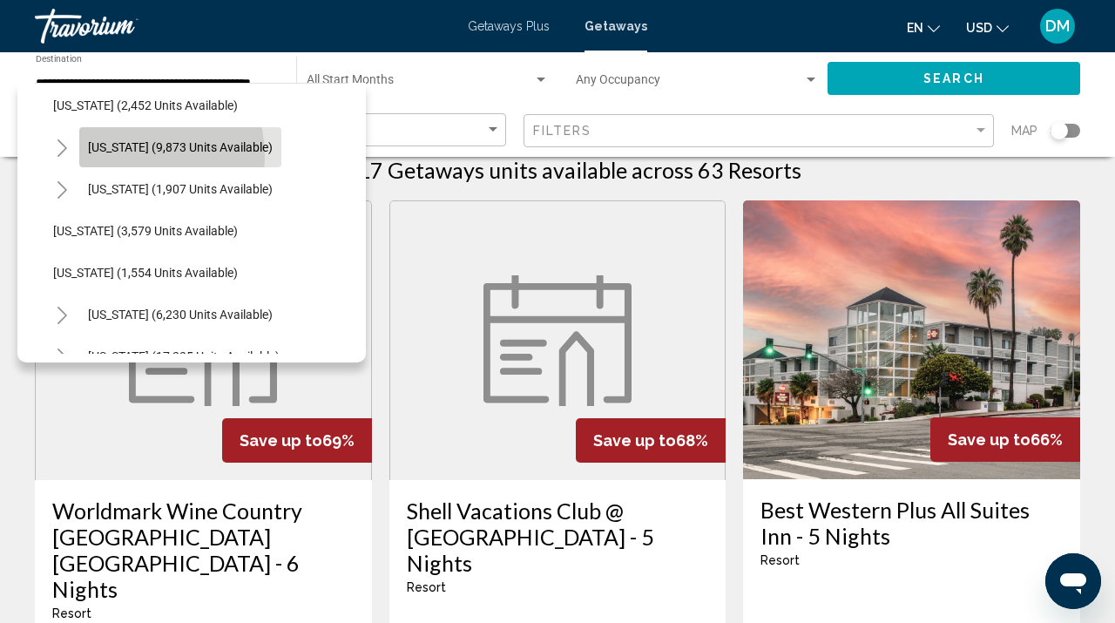
click at [126, 156] on button "[US_STATE] (9,873 units available)" at bounding box center [180, 147] width 202 height 40
type input "**********"
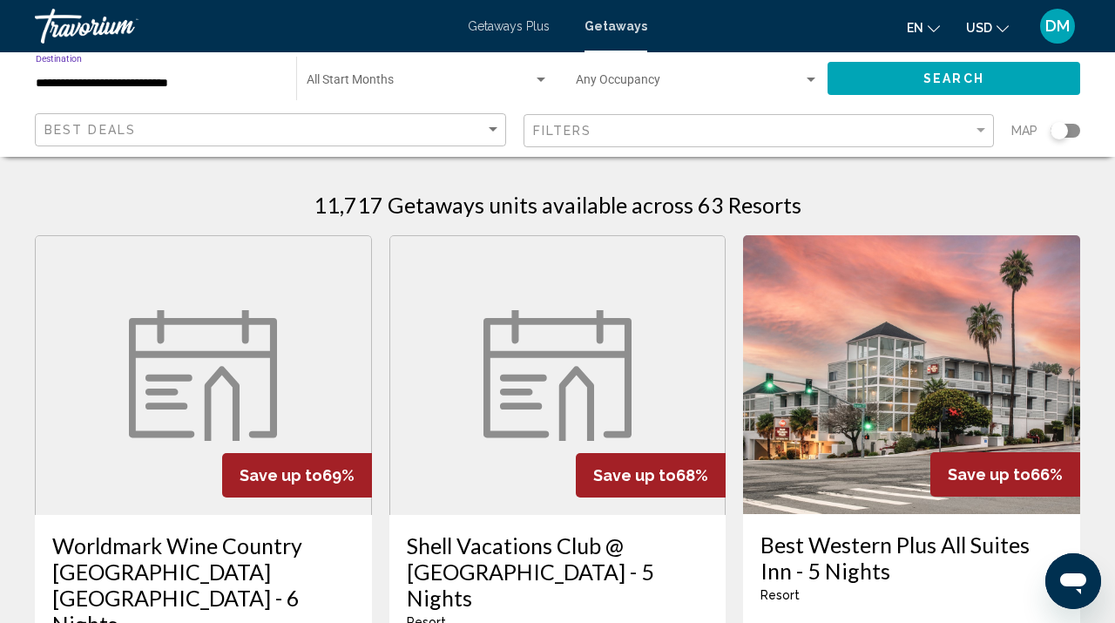
scroll to position [63, 0]
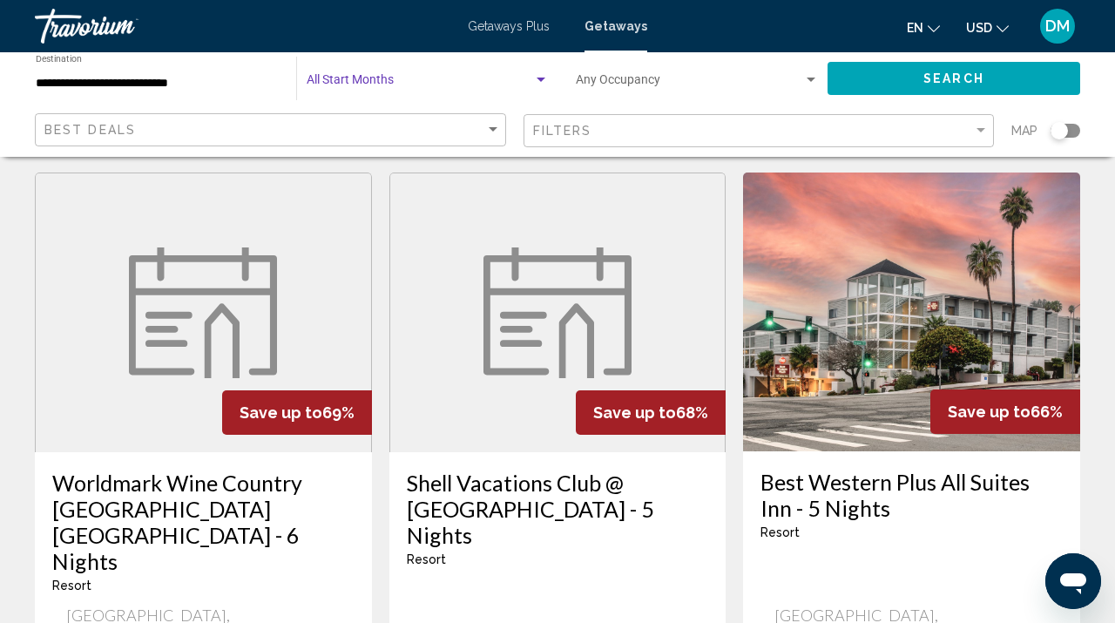
click at [540, 81] on div "Search widget" at bounding box center [540, 80] width 9 height 4
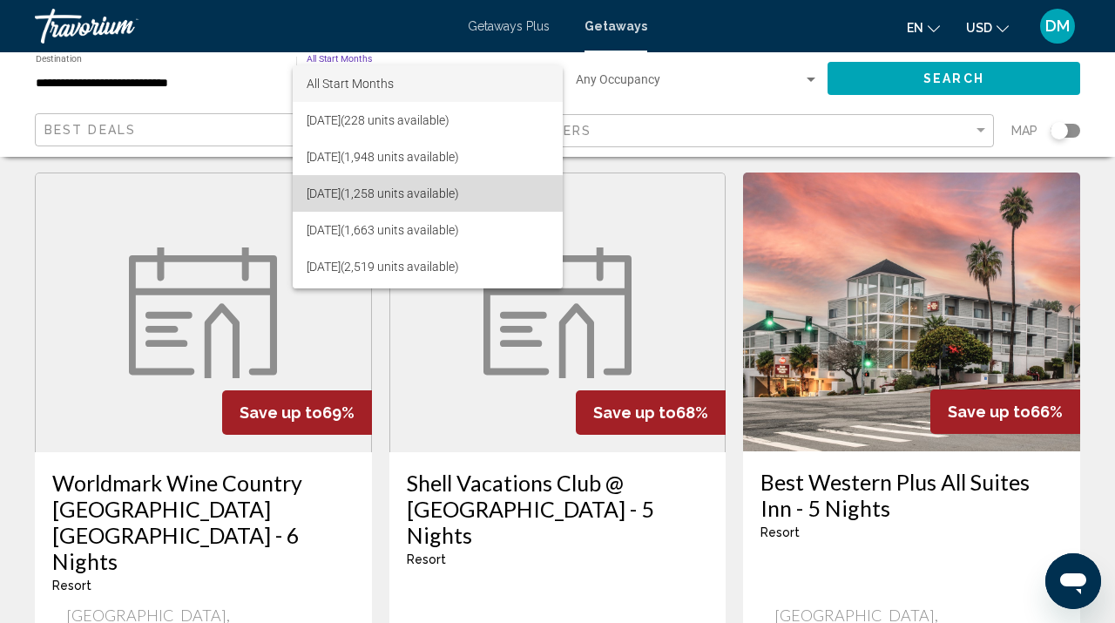
click at [361, 203] on span "[DATE] (1,258 units available)" at bounding box center [428, 193] width 242 height 37
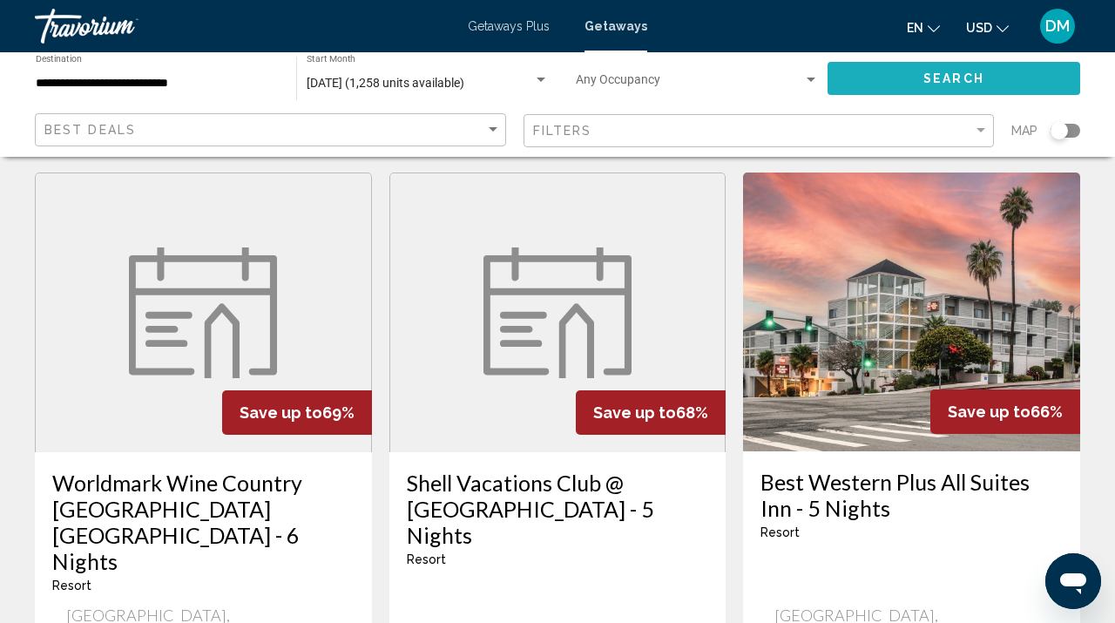
click at [951, 79] on span "Search" at bounding box center [953, 79] width 61 height 14
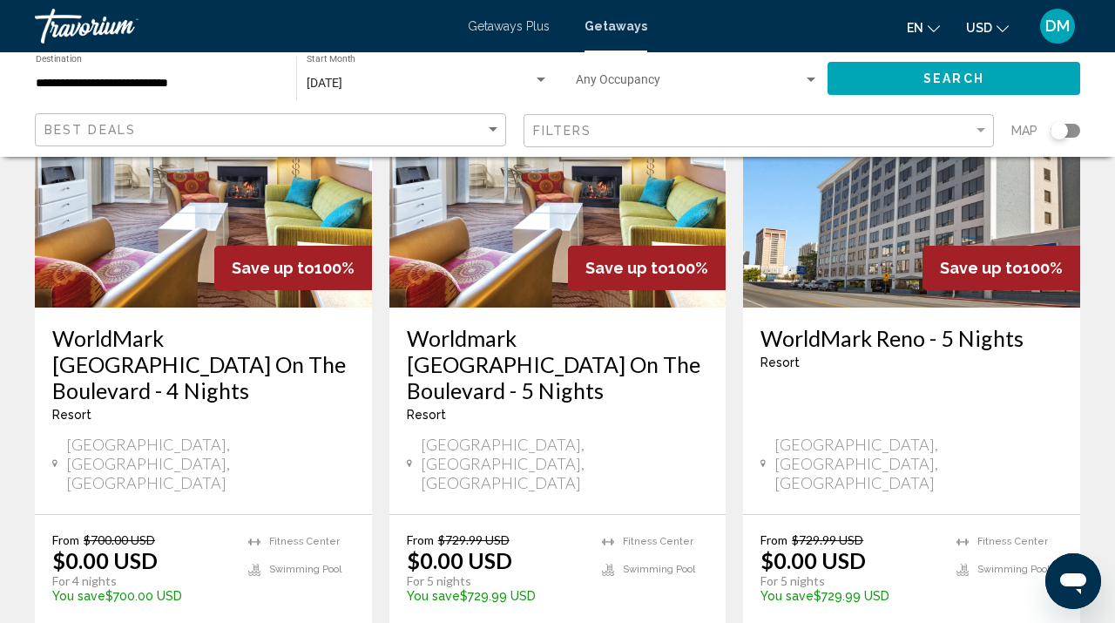
scroll to position [2225, 0]
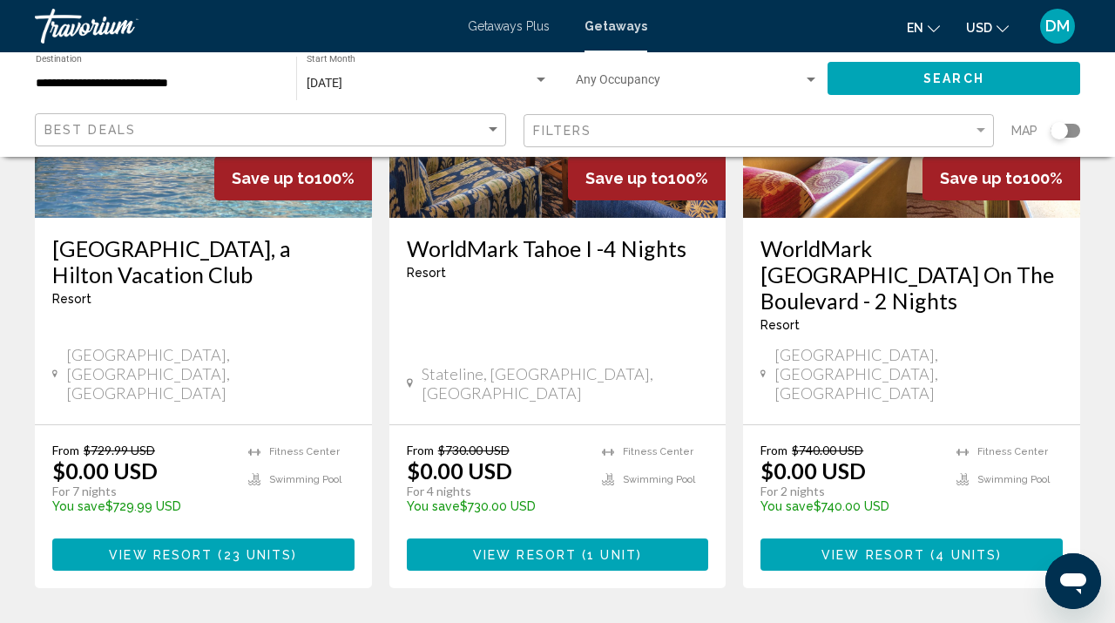
scroll to position [300, 0]
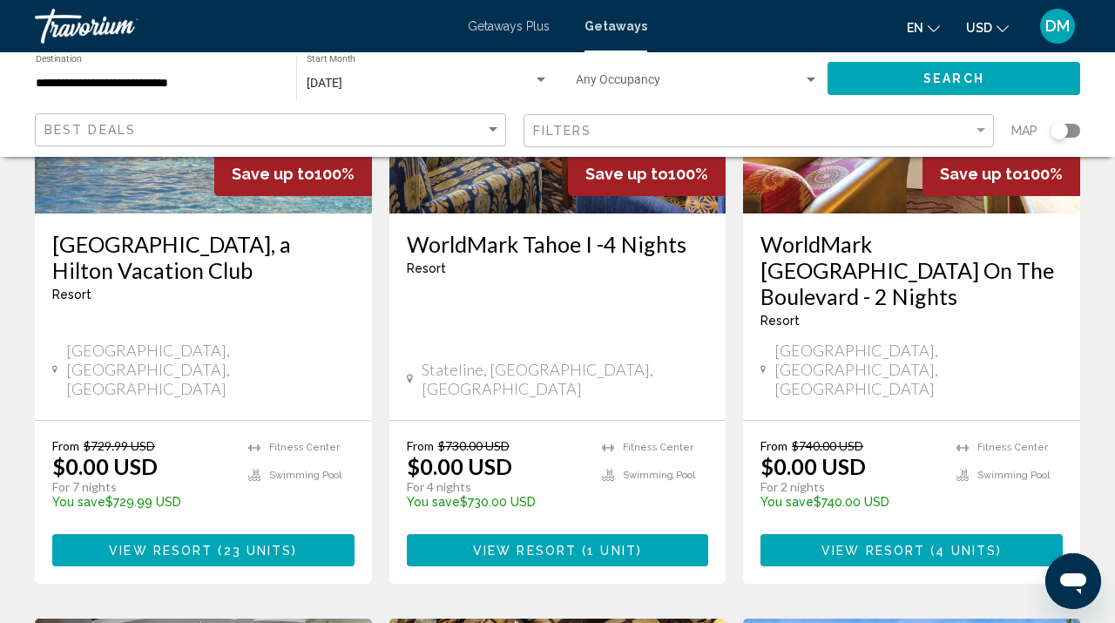
click at [315, 534] on button "View Resort ( 23 units )" at bounding box center [203, 550] width 302 height 32
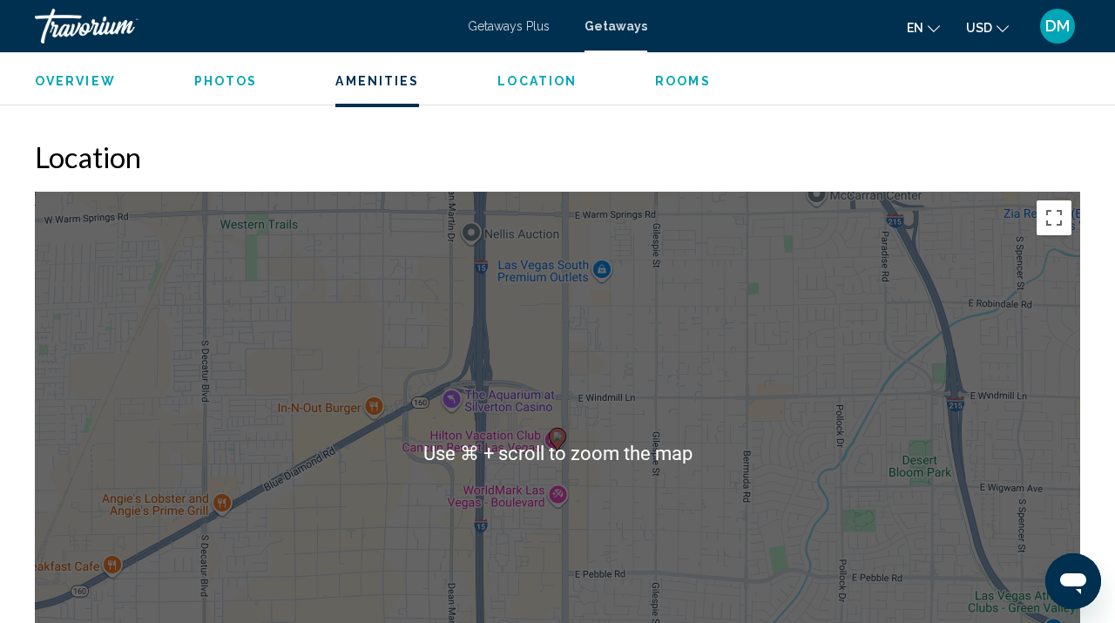
scroll to position [2455, 0]
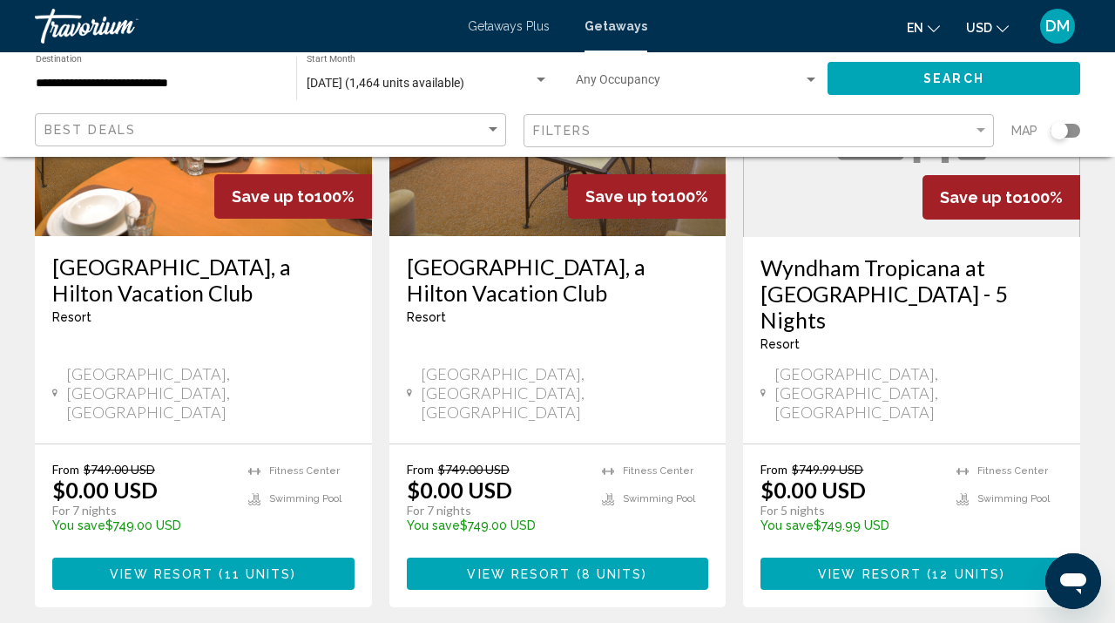
scroll to position [2174, 0]
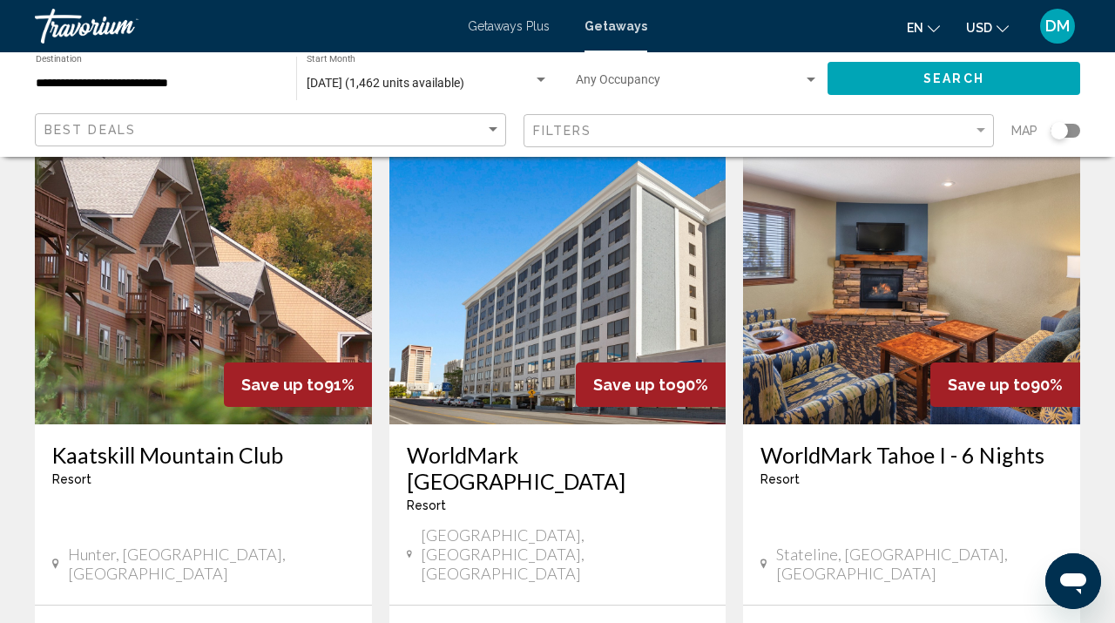
scroll to position [751, 0]
